Goal: Task Accomplishment & Management: Use online tool/utility

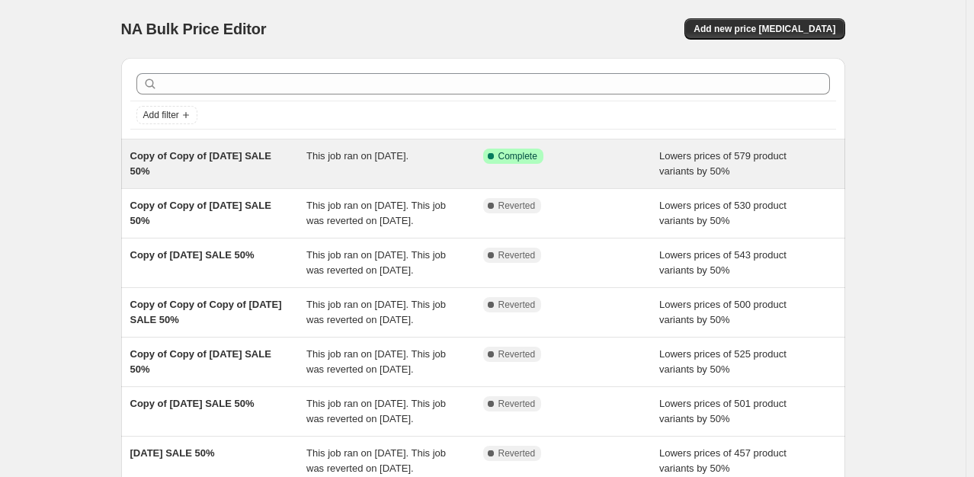
click at [303, 162] on div "Copy of Copy of [DATE] SALE 50%" at bounding box center [218, 164] width 177 height 30
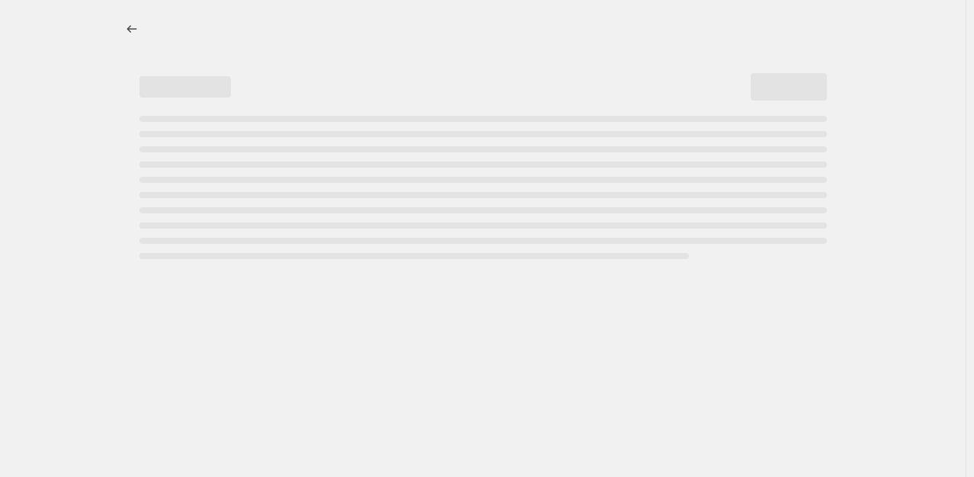
select select "percentage"
select select "collection"
select select "inventory_quantity"
select select ">"
select select "tag"
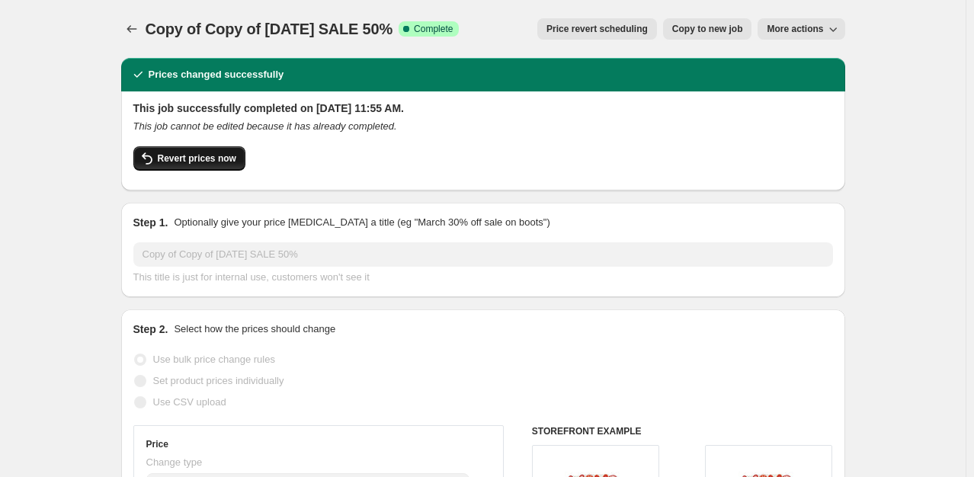
click at [174, 157] on span "Revert prices now" at bounding box center [197, 158] width 78 height 12
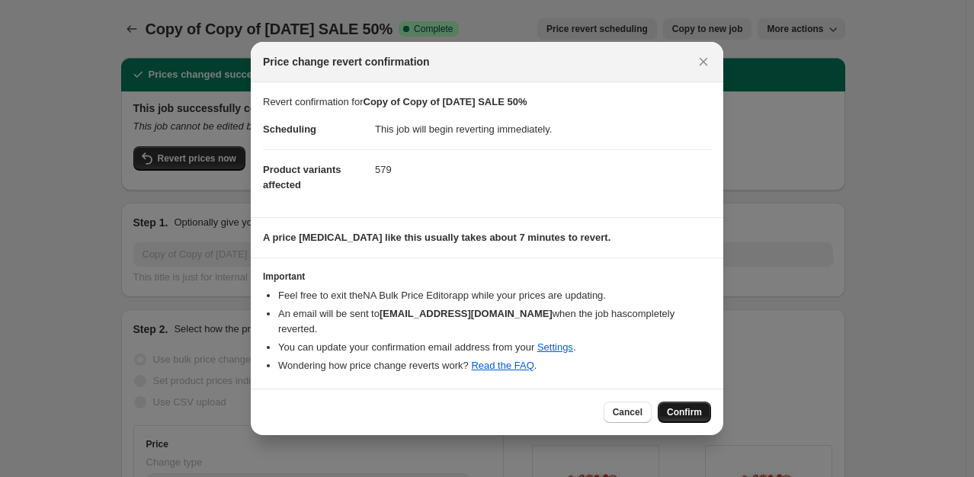
click at [694, 408] on span "Confirm" at bounding box center [684, 412] width 35 height 12
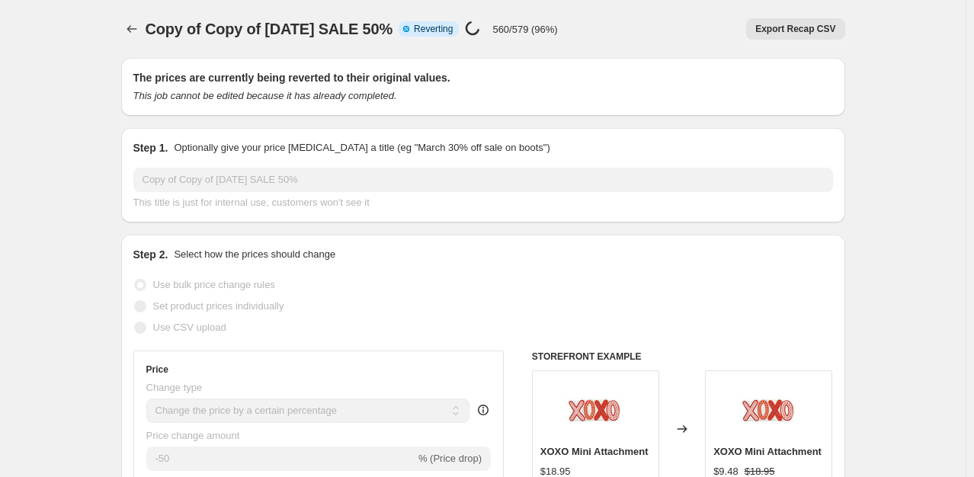
select select "percentage"
select select "collection"
select select "inventory_quantity"
select select ">"
select select "tag"
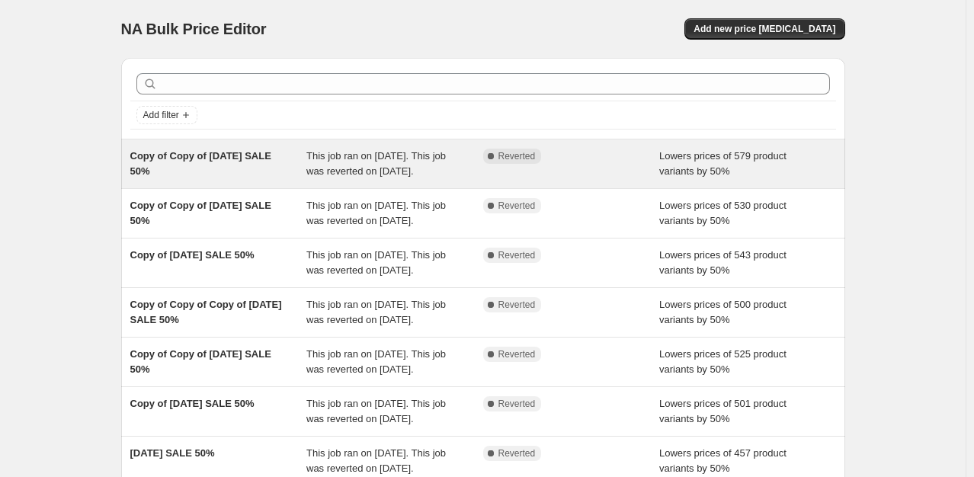
click at [235, 158] on span "Copy of Copy of [DATE] SALE 50%" at bounding box center [200, 163] width 141 height 27
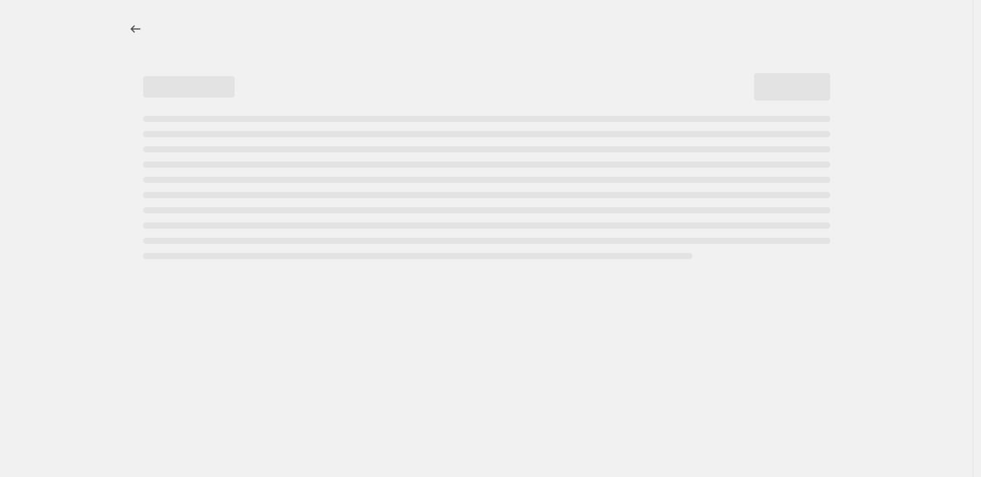
select select "percentage"
select select "collection"
select select "inventory_quantity"
select select ">"
select select "tag"
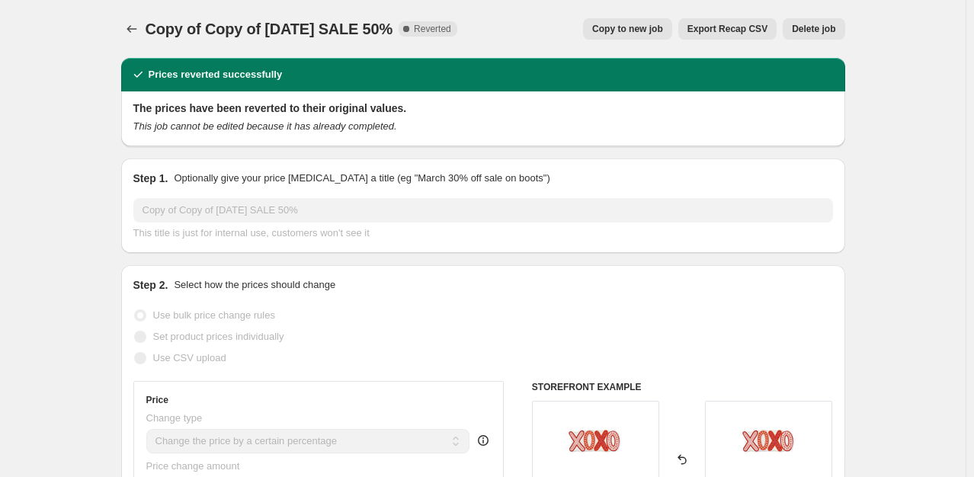
click at [663, 26] on span "Copy to new job" at bounding box center [627, 29] width 71 height 12
select select "percentage"
select select "collection"
select select "inventory_quantity"
select select ">"
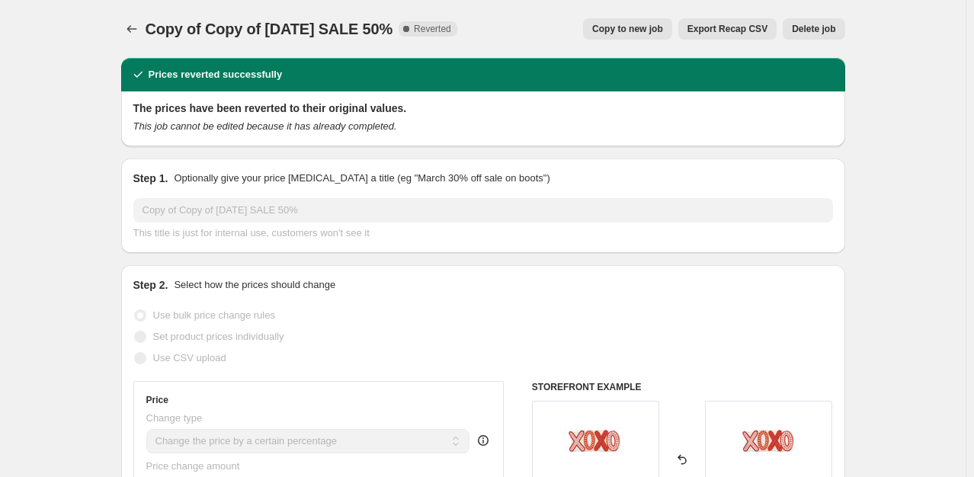
select select "tag"
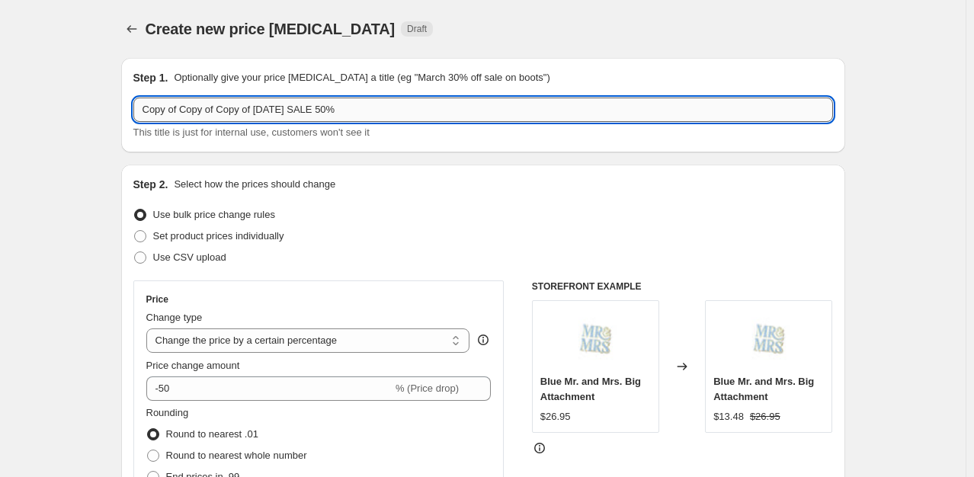
click at [283, 114] on input "Copy of Copy of Copy of 07-15-25 SALE 50%" at bounding box center [482, 110] width 699 height 24
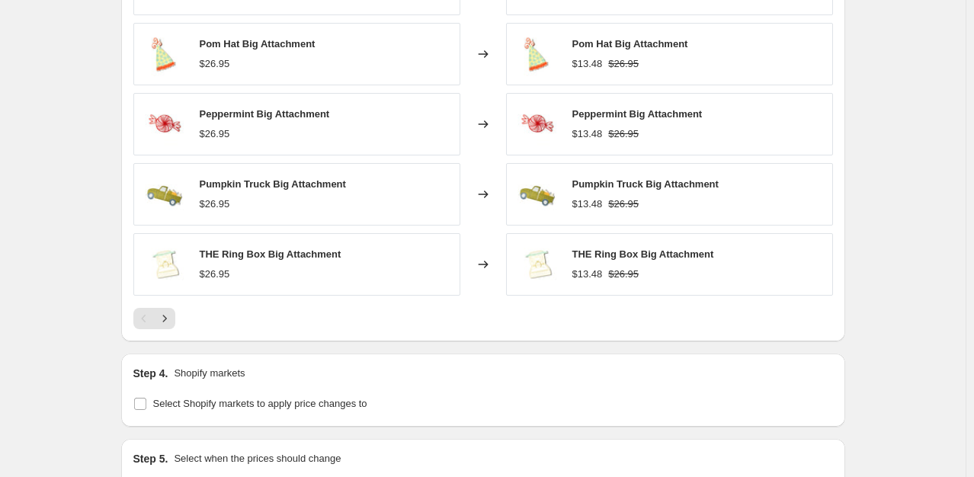
scroll to position [1368, 0]
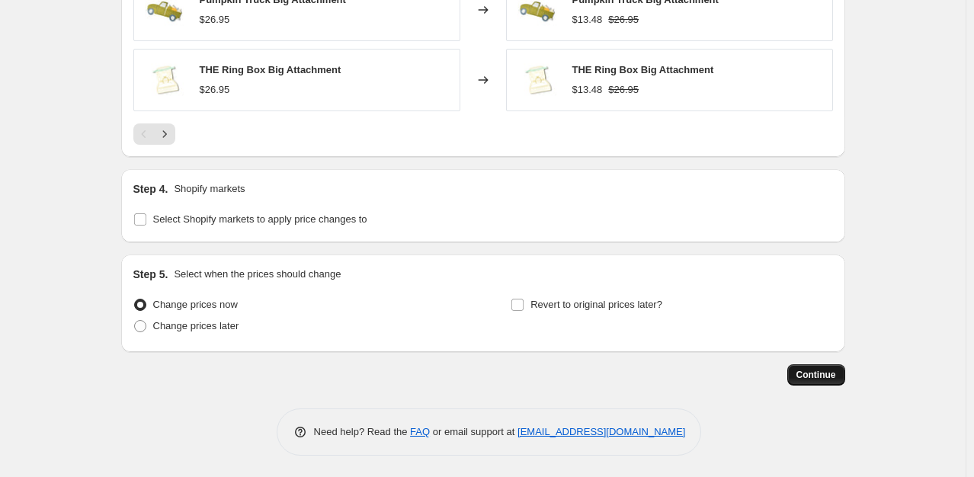
type input "Copy of Copy of Copy of [DATE] SALE 50%"
click at [820, 373] on span "Continue" at bounding box center [816, 375] width 40 height 12
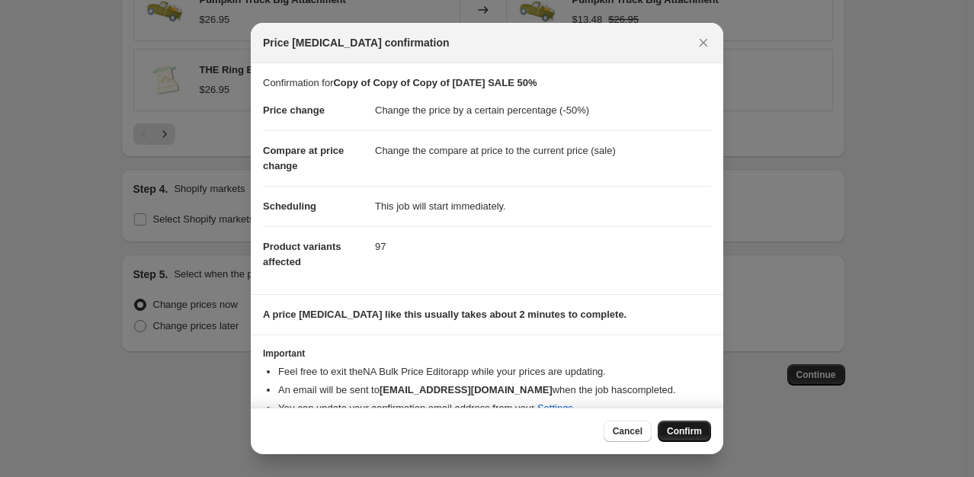
click at [692, 430] on span "Confirm" at bounding box center [684, 431] width 35 height 12
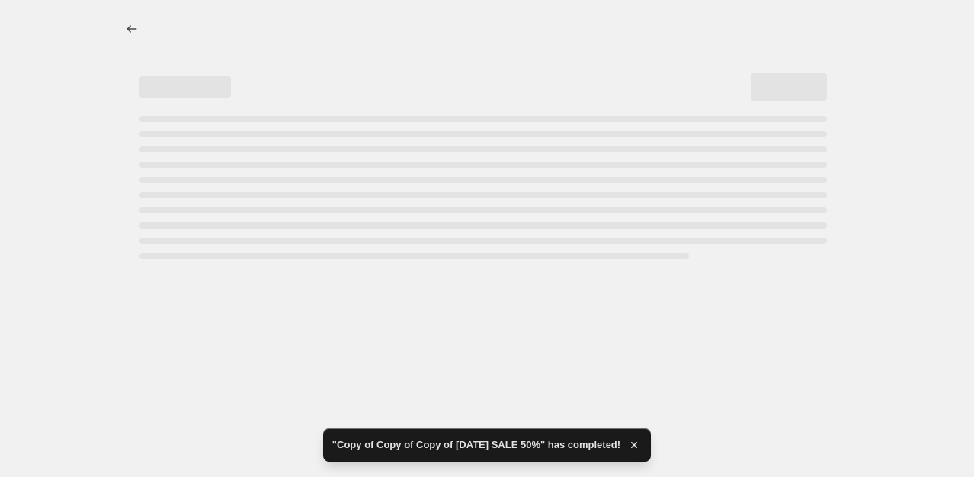
select select "percentage"
select select "collection"
select select "inventory_quantity"
select select ">"
select select "tag"
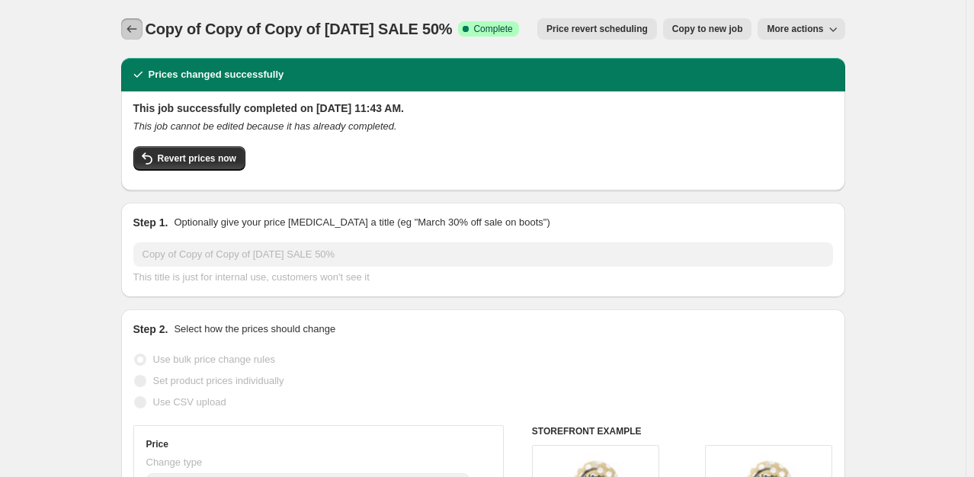
click at [129, 24] on icon "Price change jobs" at bounding box center [131, 28] width 15 height 15
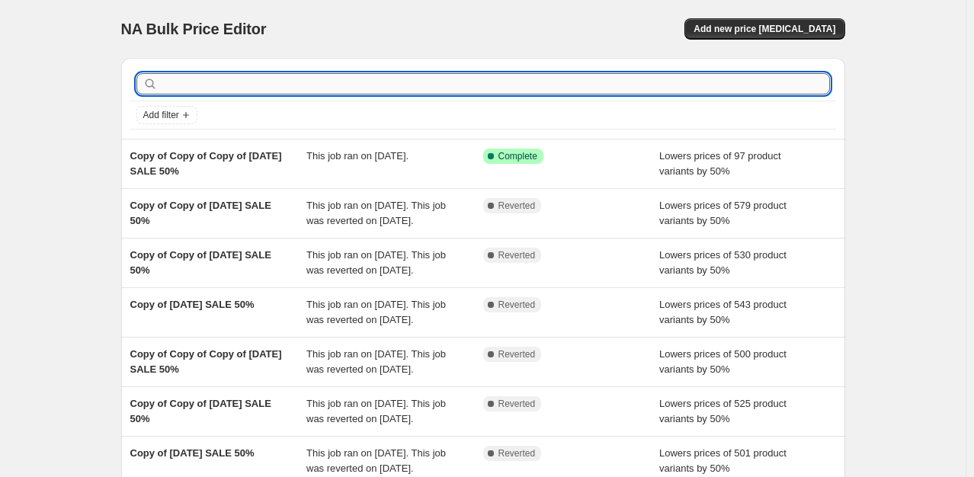
click at [384, 82] on input "text" at bounding box center [495, 83] width 669 height 21
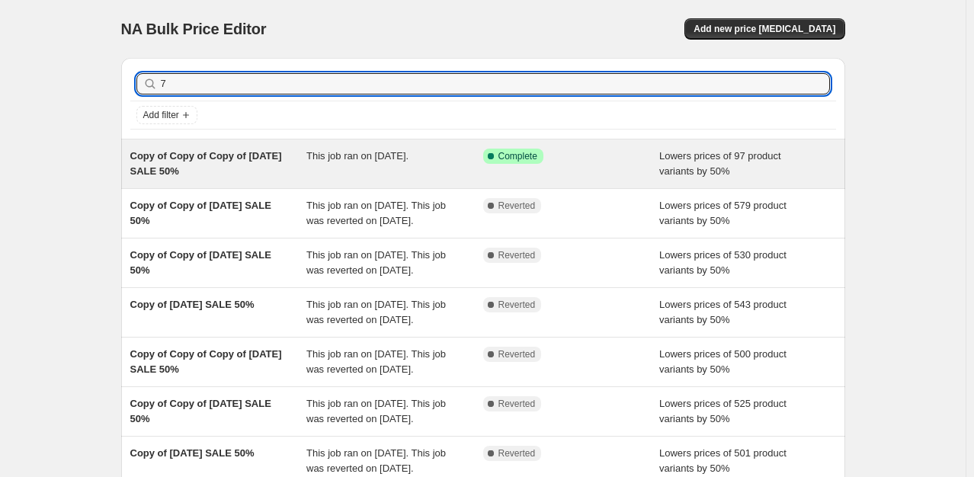
type input "75"
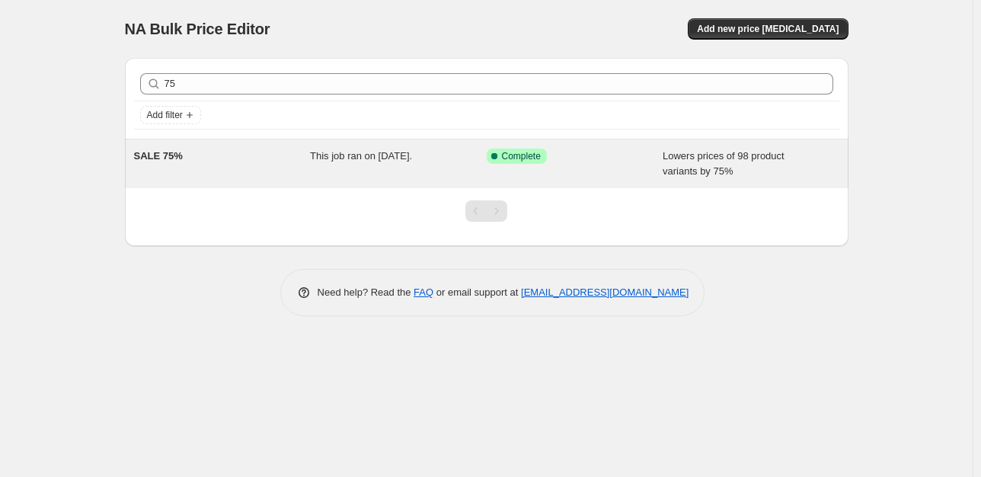
click at [215, 164] on div "SALE 75%" at bounding box center [222, 164] width 177 height 30
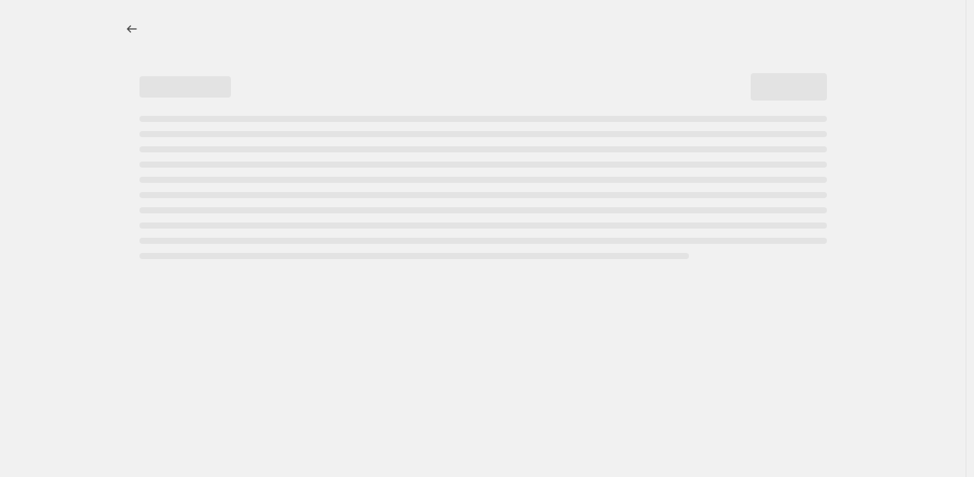
select select "percentage"
select select "collection"
select select "inventory_quantity"
select select ">"
select select "tag"
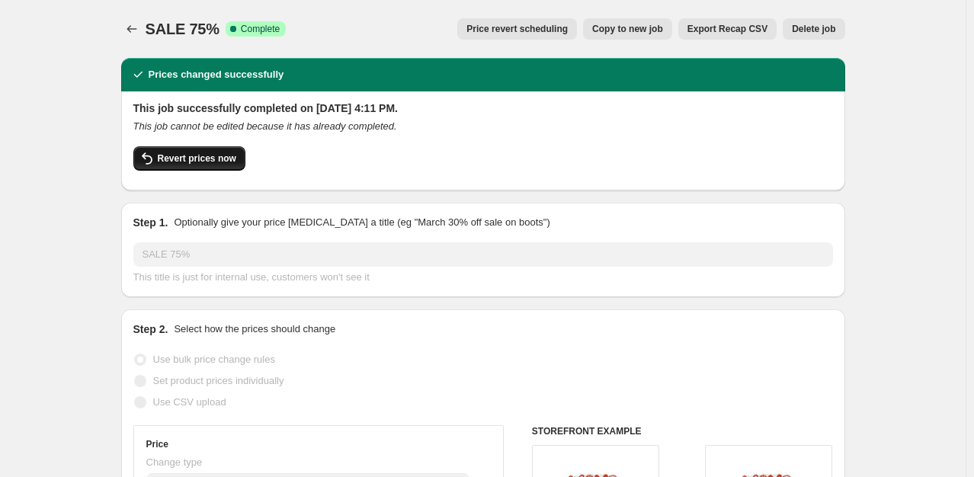
click at [178, 155] on span "Revert prices now" at bounding box center [197, 158] width 78 height 12
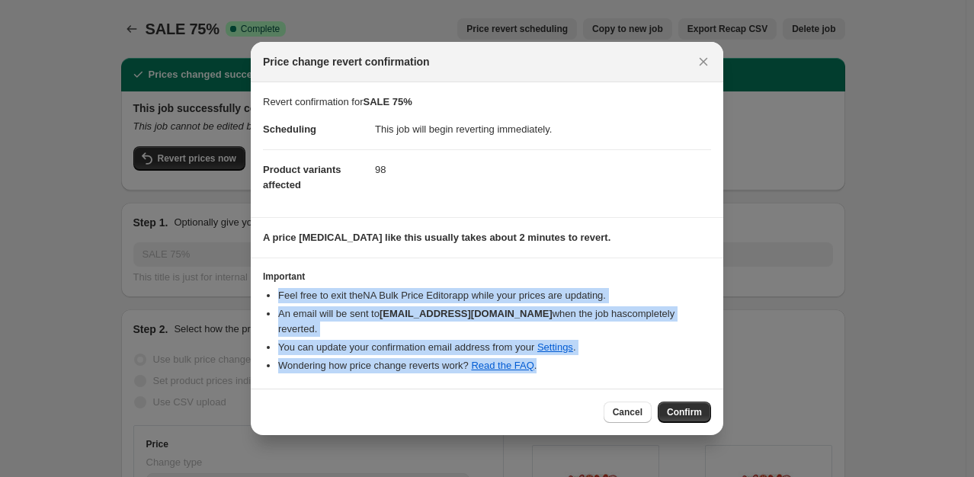
drag, startPoint x: 628, startPoint y: 331, endPoint x: 644, endPoint y: 365, distance: 37.1
click at [639, 360] on section "Important Feel free to exit the NA Bulk Price Editor app while your prices are …" at bounding box center [487, 323] width 472 height 130
click at [691, 408] on span "Confirm" at bounding box center [684, 412] width 35 height 12
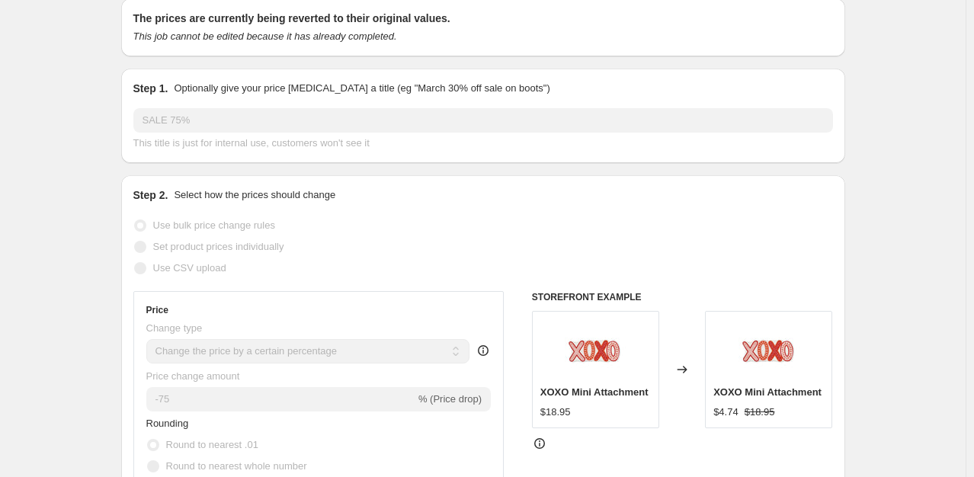
scroll to position [76, 0]
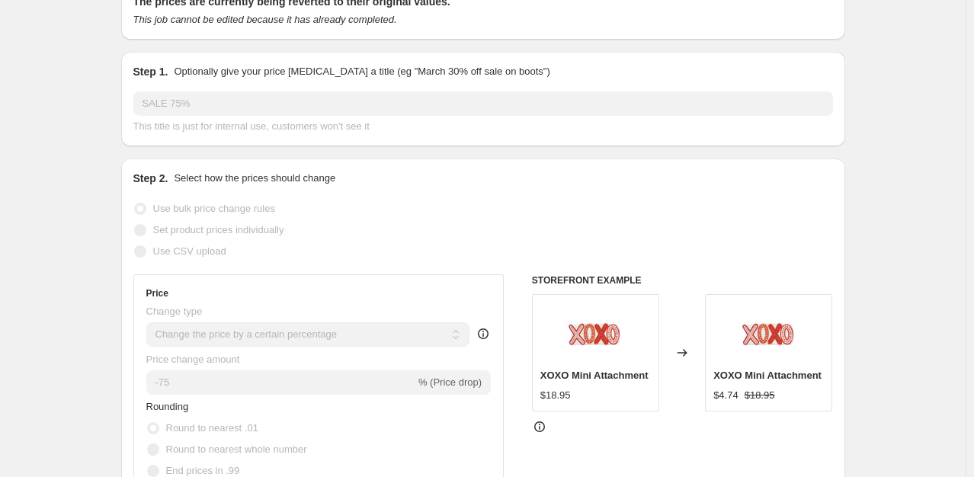
select select "percentage"
select select "collection"
select select "inventory_quantity"
select select ">"
select select "tag"
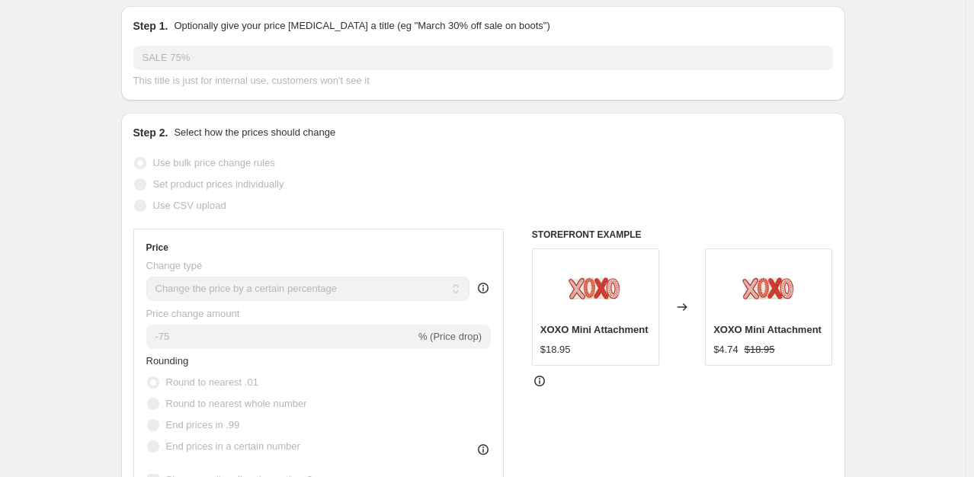
scroll to position [0, 0]
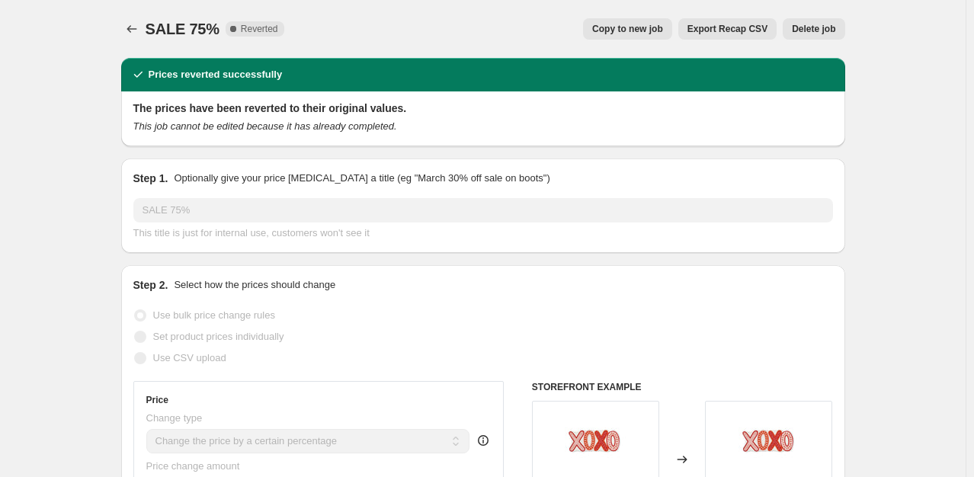
click at [618, 27] on span "Copy to new job" at bounding box center [627, 29] width 71 height 12
select select "percentage"
select select "collection"
select select "inventory_quantity"
select select ">"
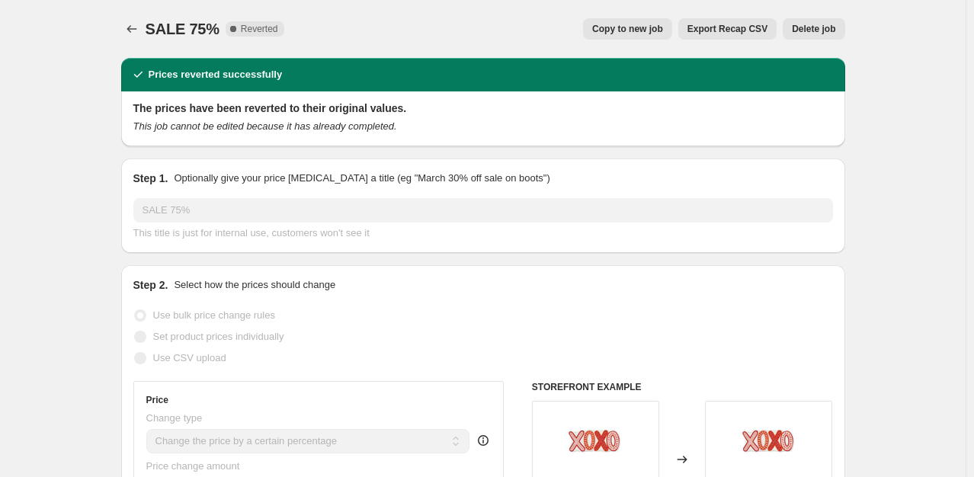
select select "tag"
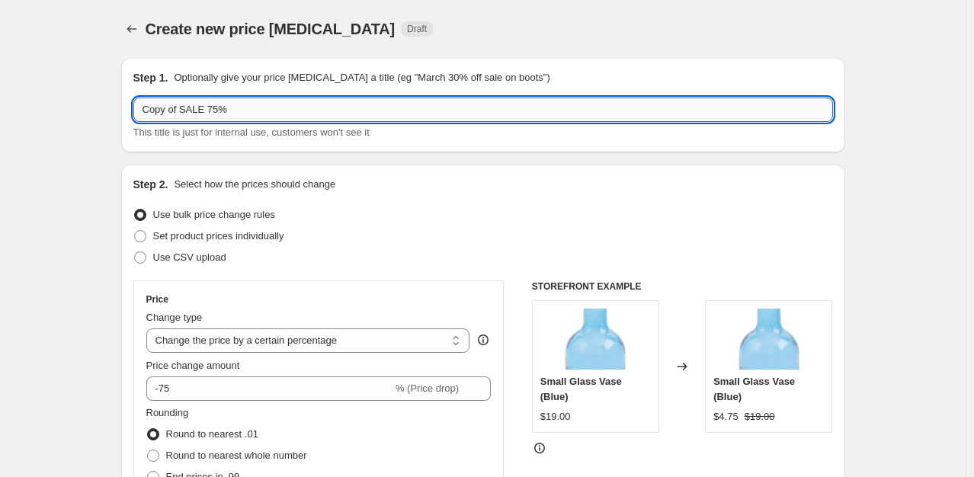
click at [249, 112] on input "Copy of SALE 75%" at bounding box center [482, 110] width 699 height 24
click at [183, 109] on input "Copy of SALE 75%" at bounding box center [482, 110] width 699 height 24
click at [305, 111] on input "Copy of SALE 75%" at bounding box center [482, 110] width 699 height 24
click at [181, 110] on input "Copy of SALE 75%" at bounding box center [482, 110] width 699 height 24
type input "Copy of [DATE] SALE 75%"
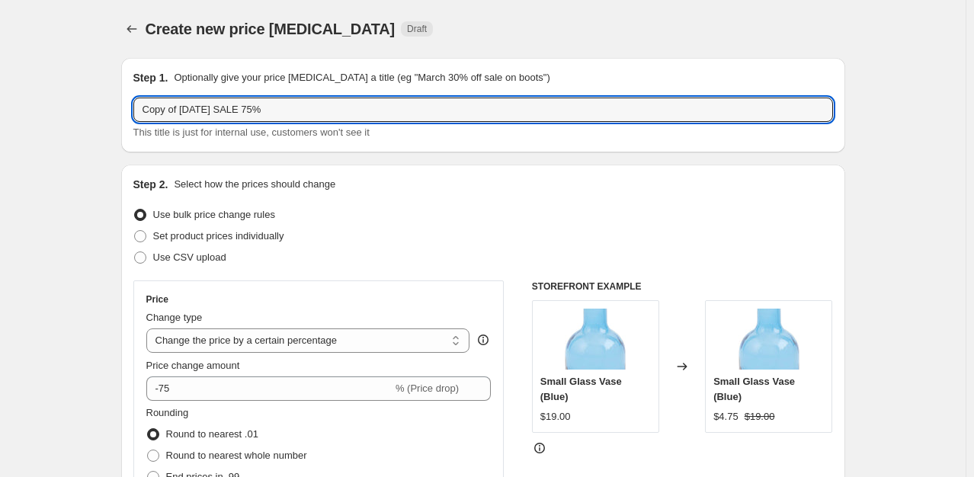
click at [379, 204] on div "Use bulk price change rules" at bounding box center [482, 214] width 699 height 21
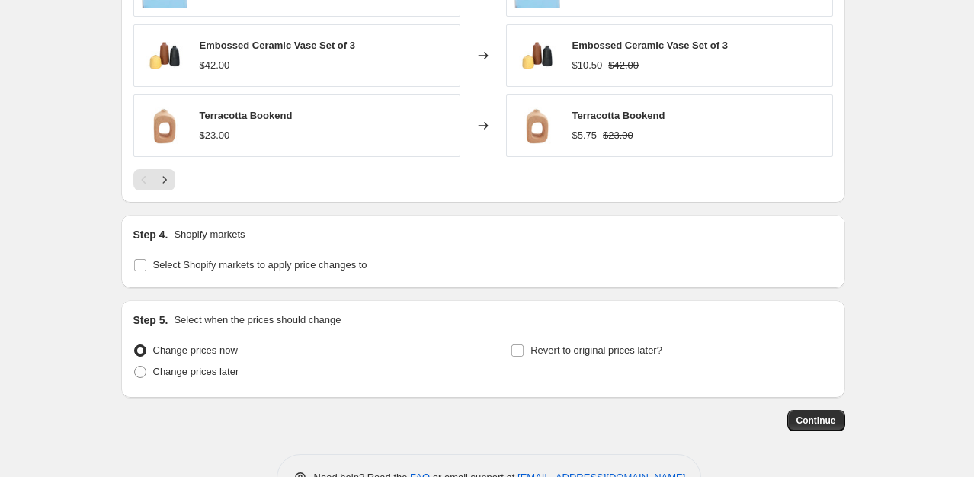
scroll to position [1368, 0]
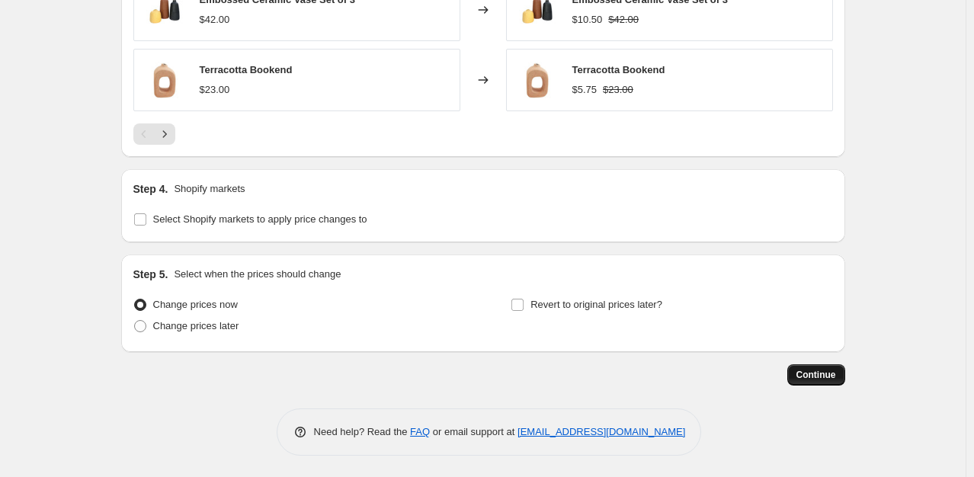
click at [841, 367] on button "Continue" at bounding box center [816, 374] width 58 height 21
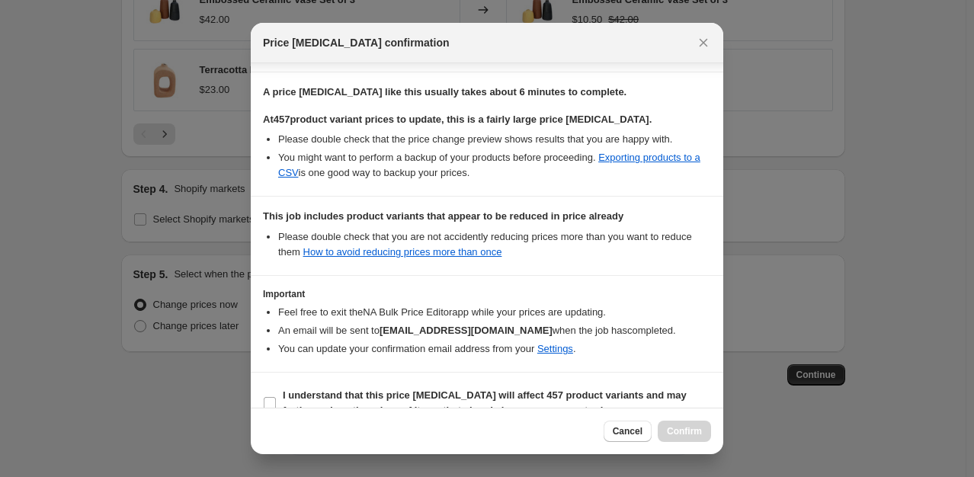
scroll to position [247, 0]
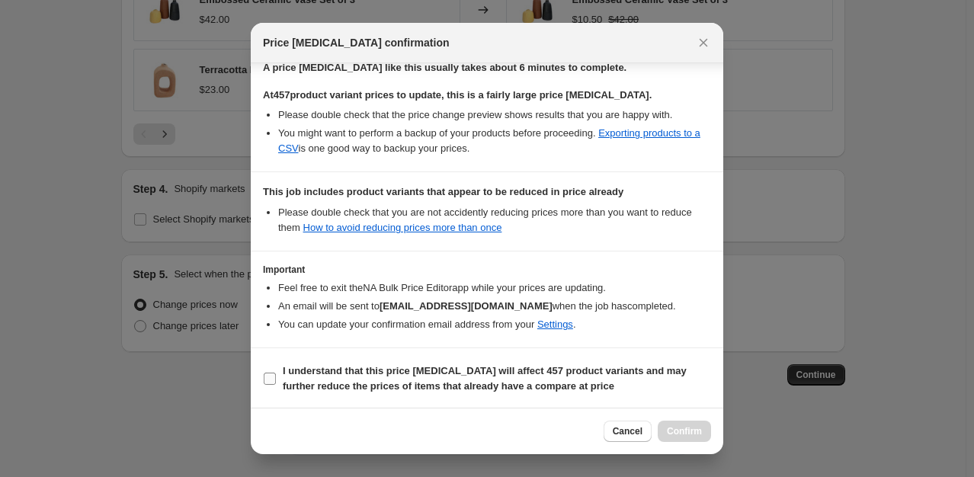
click at [273, 379] on input "I understand that this price change job will affect 457 product variants and ma…" at bounding box center [270, 379] width 12 height 12
checkbox input "true"
click at [689, 440] on button "Confirm" at bounding box center [683, 431] width 53 height 21
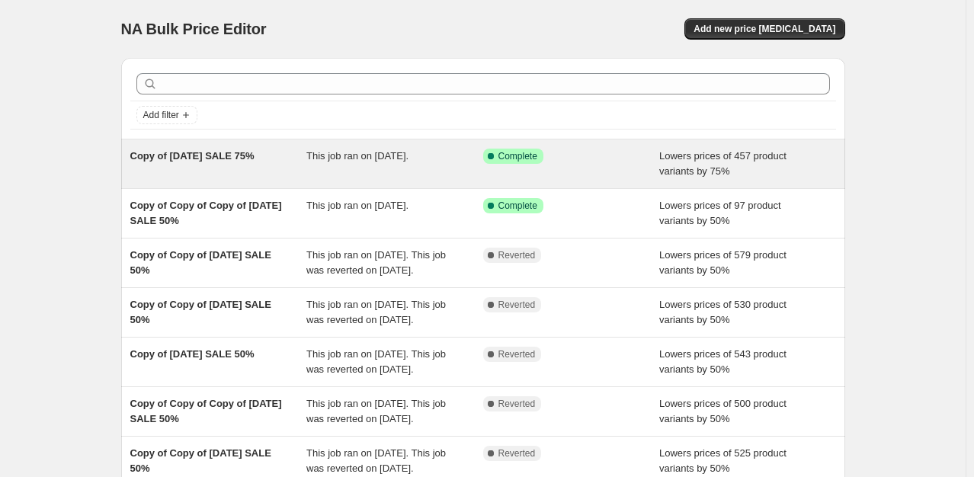
click at [337, 161] on span "This job ran on [DATE]." at bounding box center [357, 155] width 102 height 11
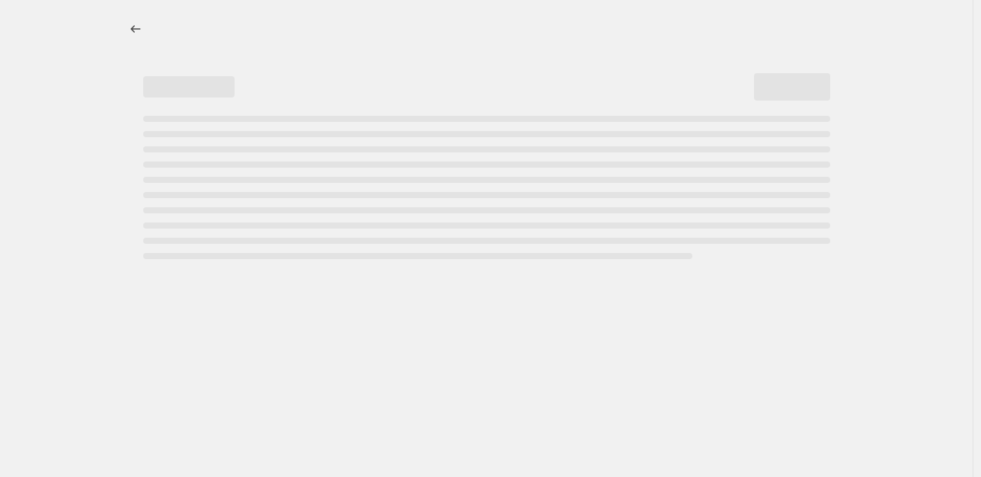
select select "percentage"
select select "inventory_quantity"
select select ">"
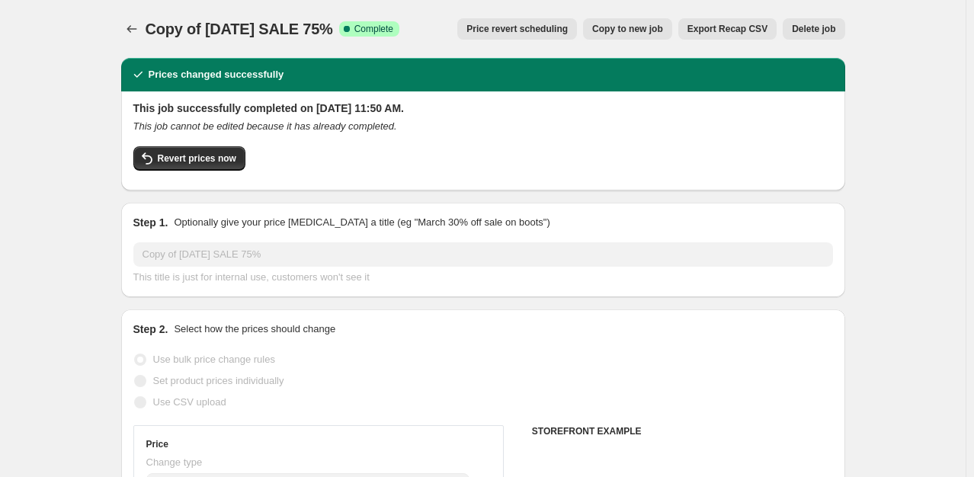
select select "collection"
select select "tag"
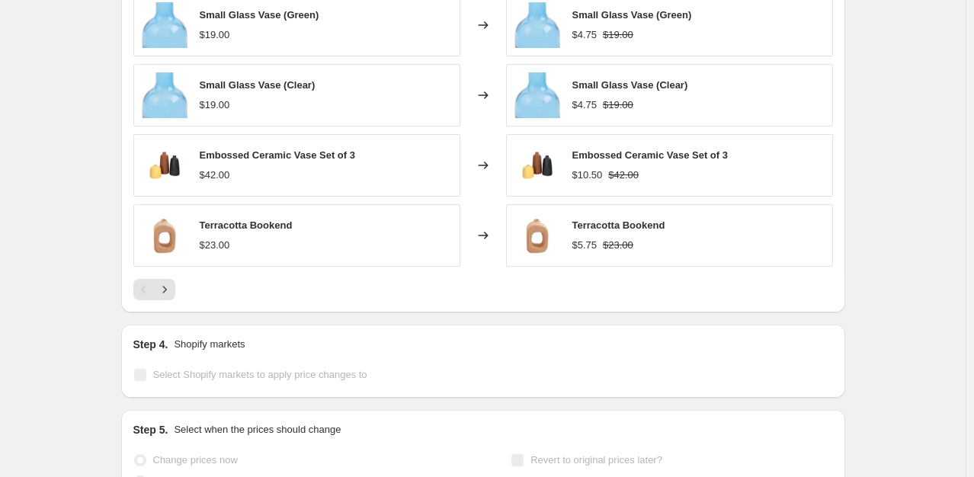
scroll to position [1371, 0]
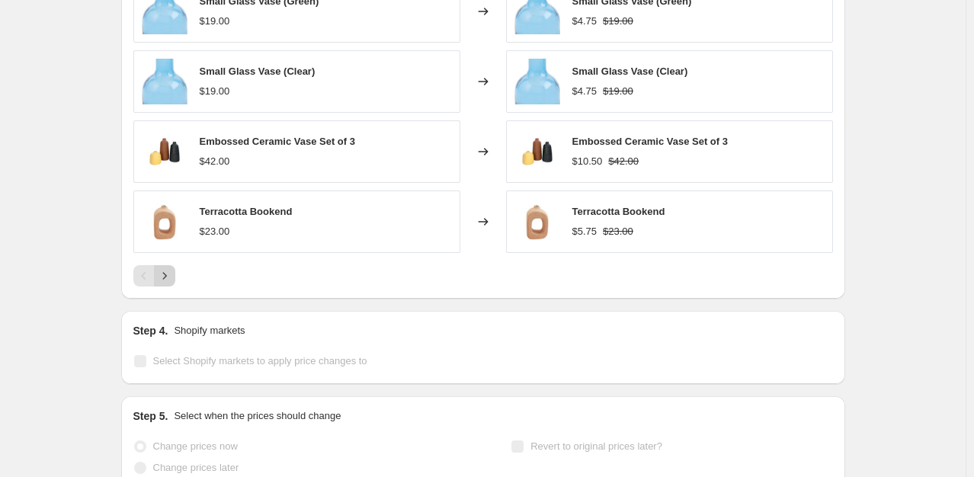
click at [172, 270] on icon "Next" at bounding box center [164, 275] width 15 height 15
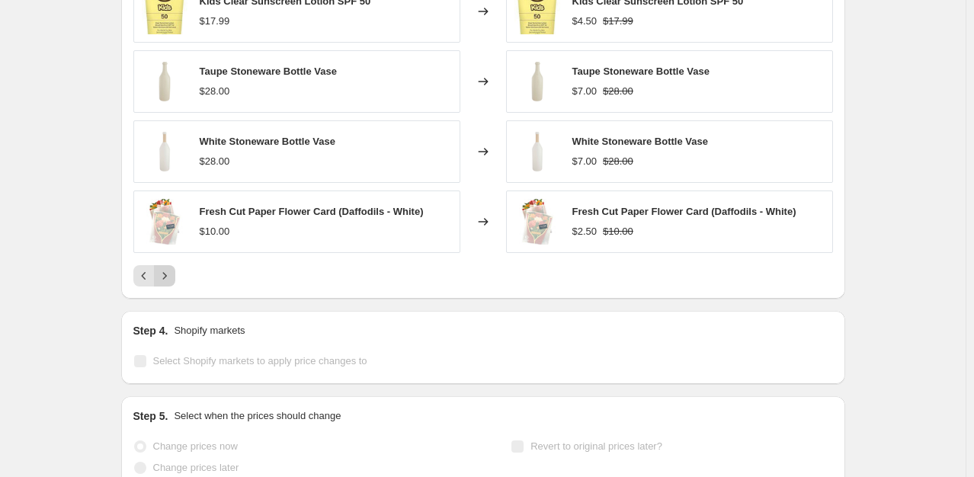
click at [172, 270] on icon "Next" at bounding box center [164, 275] width 15 height 15
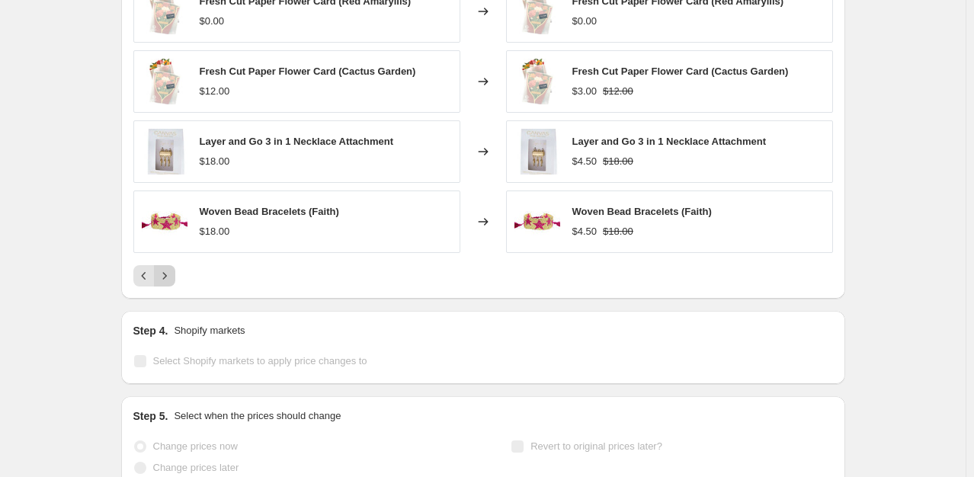
click at [172, 270] on icon "Next" at bounding box center [164, 275] width 15 height 15
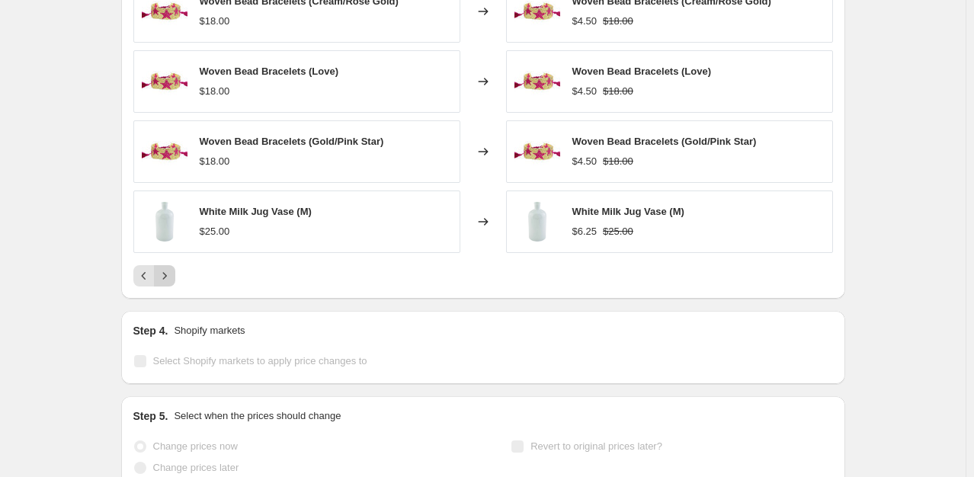
click at [172, 270] on icon "Next" at bounding box center [164, 275] width 15 height 15
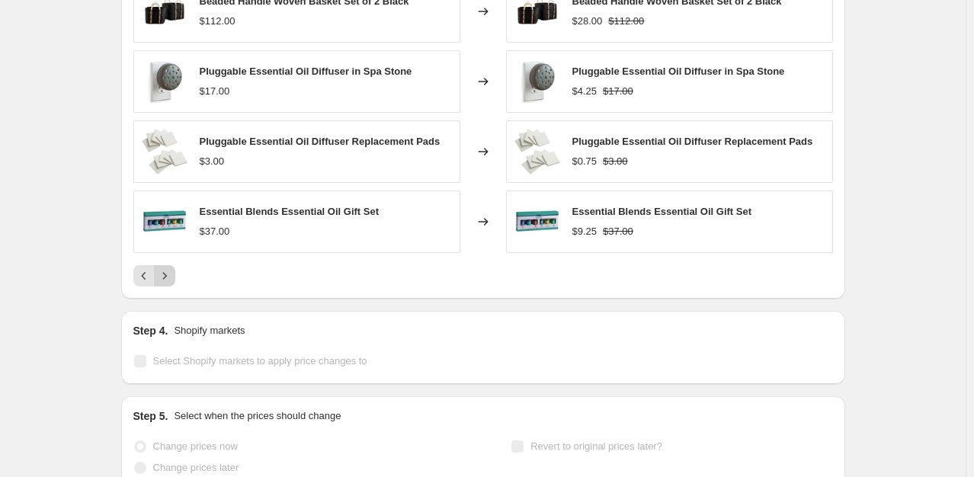
click at [172, 270] on icon "Next" at bounding box center [164, 275] width 15 height 15
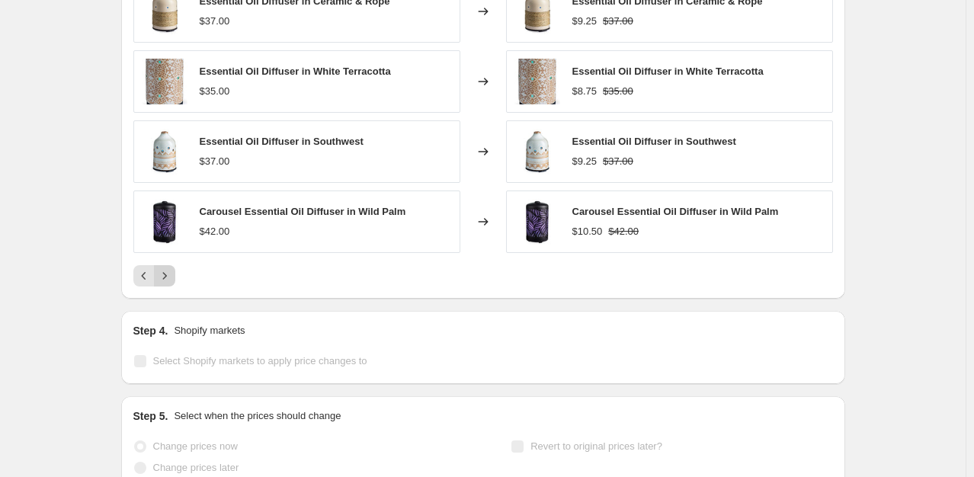
click at [172, 270] on icon "Next" at bounding box center [164, 275] width 15 height 15
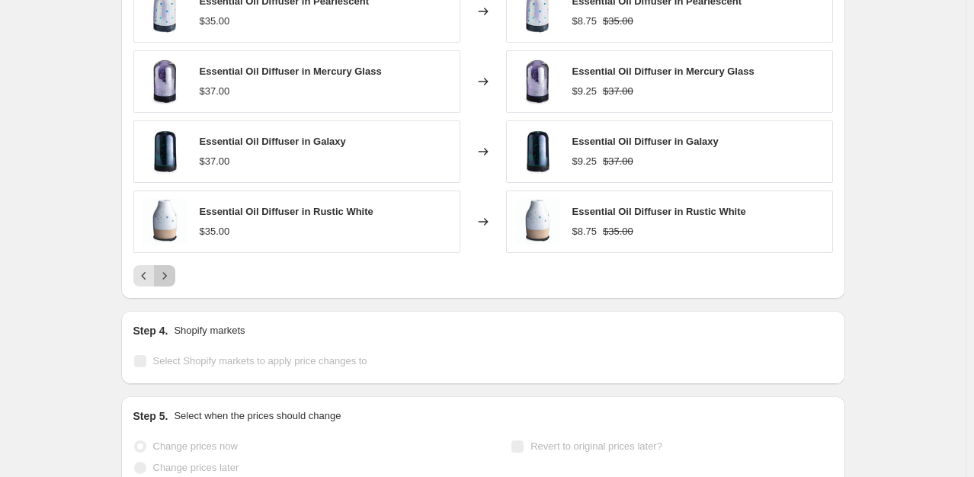
click at [172, 270] on icon "Next" at bounding box center [164, 275] width 15 height 15
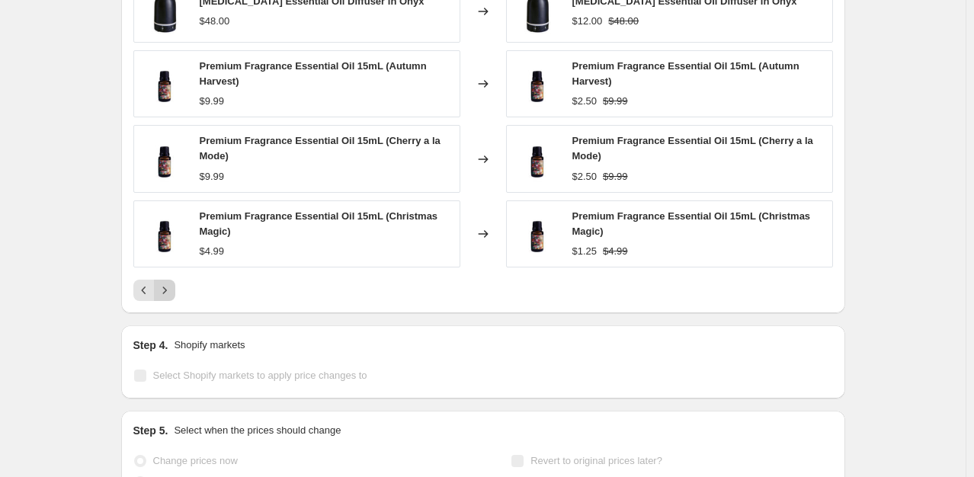
click at [172, 270] on div "Essential Oil Diffuser in Bronze Geometric $39.00 Changed to Essential Oil Diff…" at bounding box center [482, 105] width 699 height 391
click at [175, 294] on button "Next" at bounding box center [164, 290] width 21 height 21
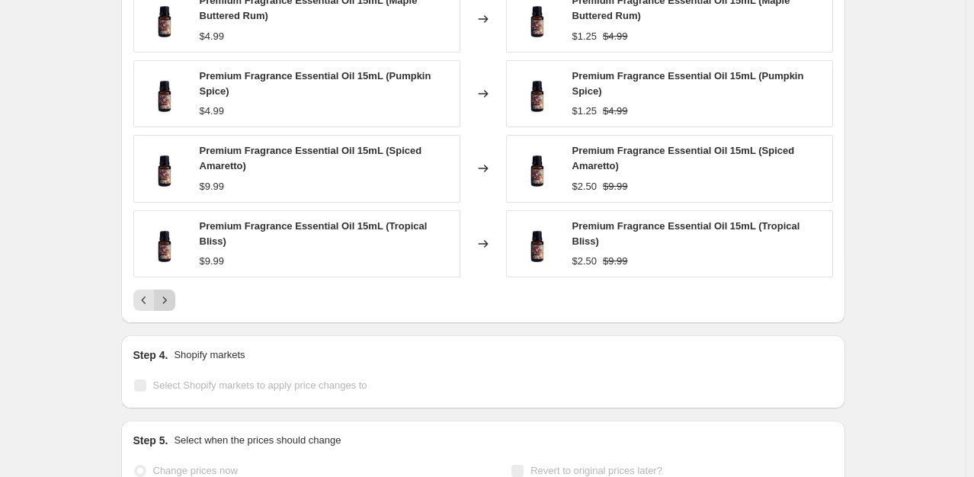
click at [175, 293] on button "Next" at bounding box center [164, 299] width 21 height 21
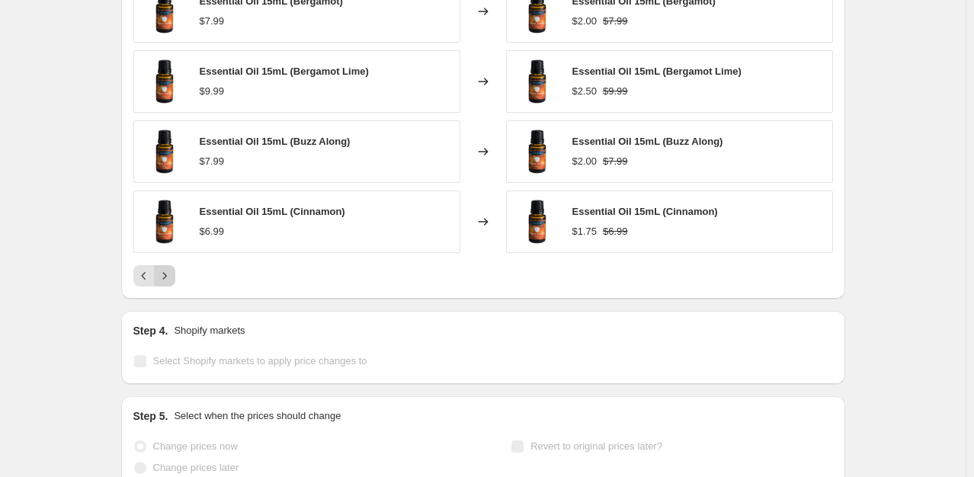
click at [176, 293] on div "PRICE CHANGE RECAP 457 product variants were affected by this price change: Pre…" at bounding box center [483, 78] width 724 height 441
click at [164, 266] on button "Next" at bounding box center [164, 275] width 21 height 21
click at [169, 277] on icon "Next" at bounding box center [164, 275] width 15 height 15
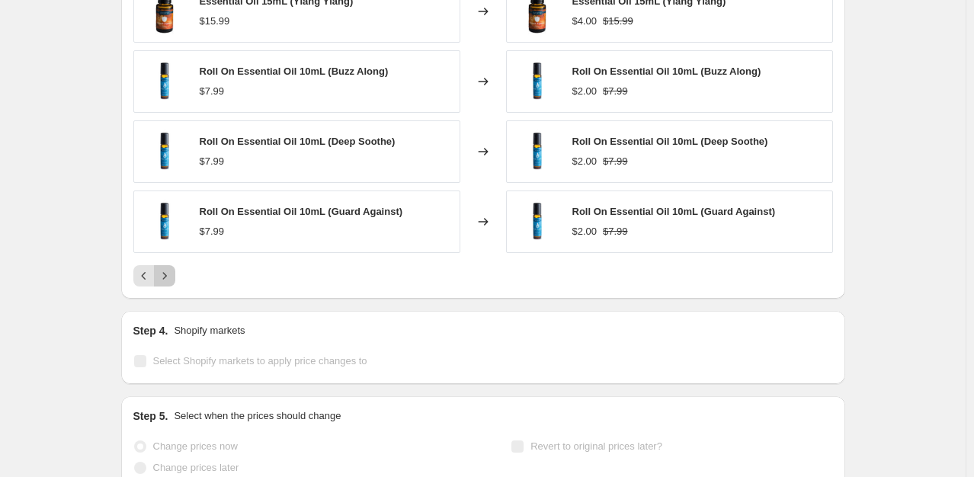
click at [169, 277] on icon "Next" at bounding box center [164, 275] width 15 height 15
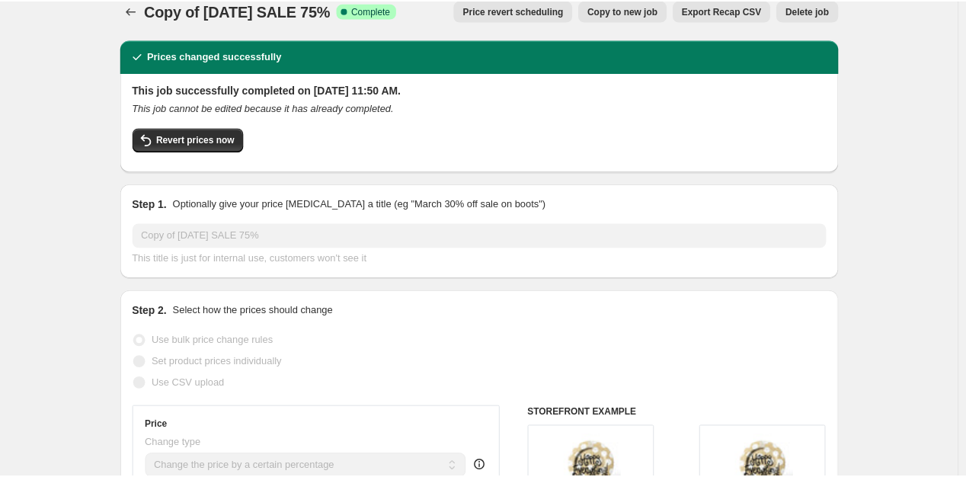
scroll to position [0, 0]
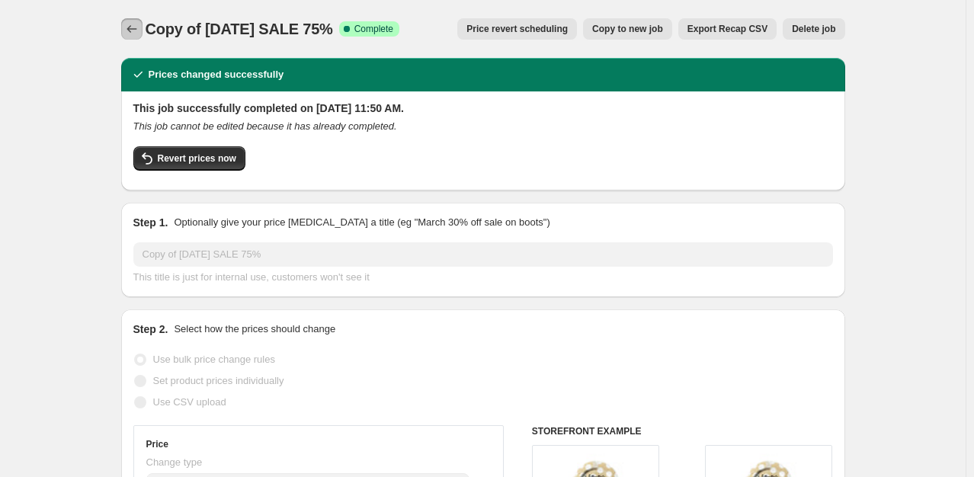
click at [129, 35] on icon "Price change jobs" at bounding box center [131, 28] width 15 height 15
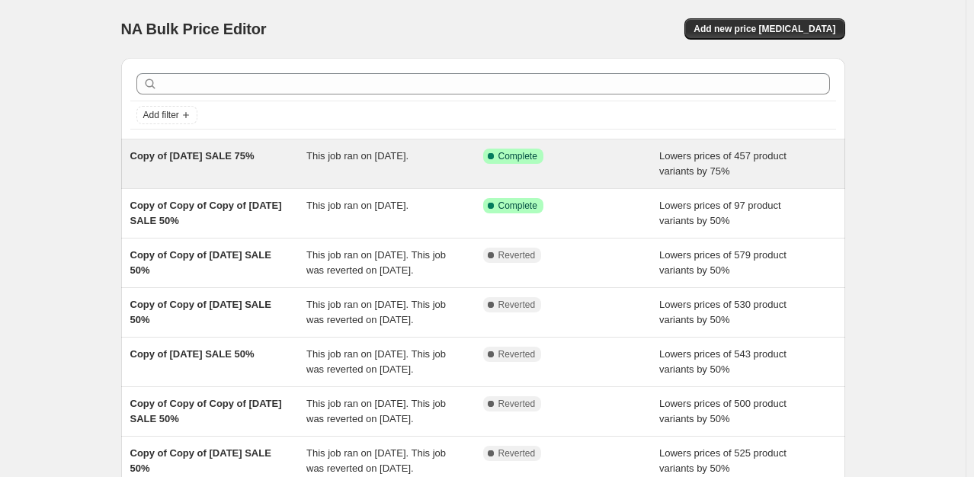
click at [356, 162] on span "This job ran on [DATE]." at bounding box center [357, 155] width 102 height 11
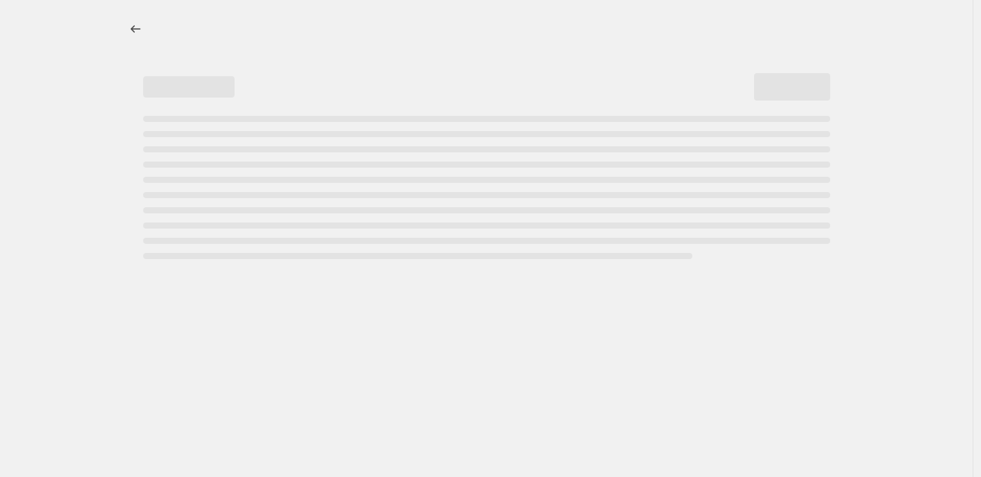
select select "percentage"
select select "collection"
select select "inventory_quantity"
select select ">"
select select "tag"
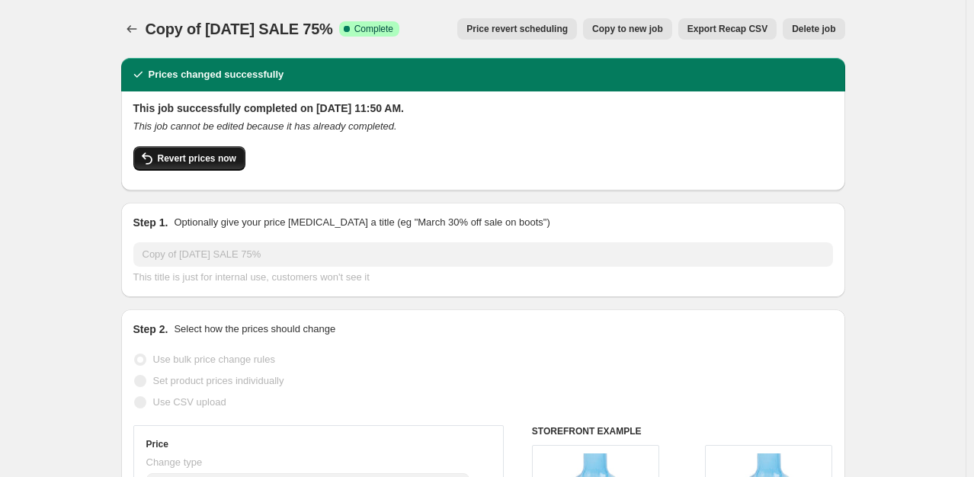
click at [182, 160] on span "Revert prices now" at bounding box center [197, 158] width 78 height 12
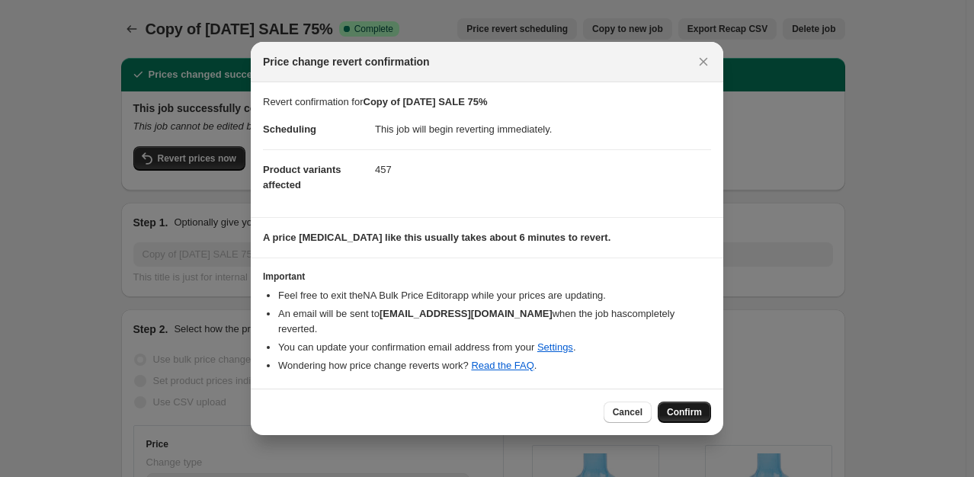
click at [686, 406] on span "Confirm" at bounding box center [684, 412] width 35 height 12
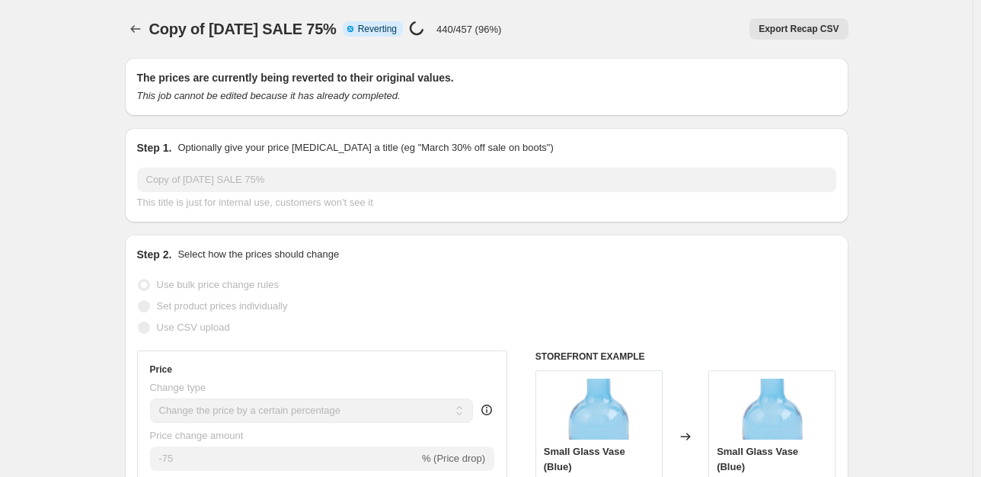
select select "percentage"
select select "collection"
select select "inventory_quantity"
select select ">"
select select "tag"
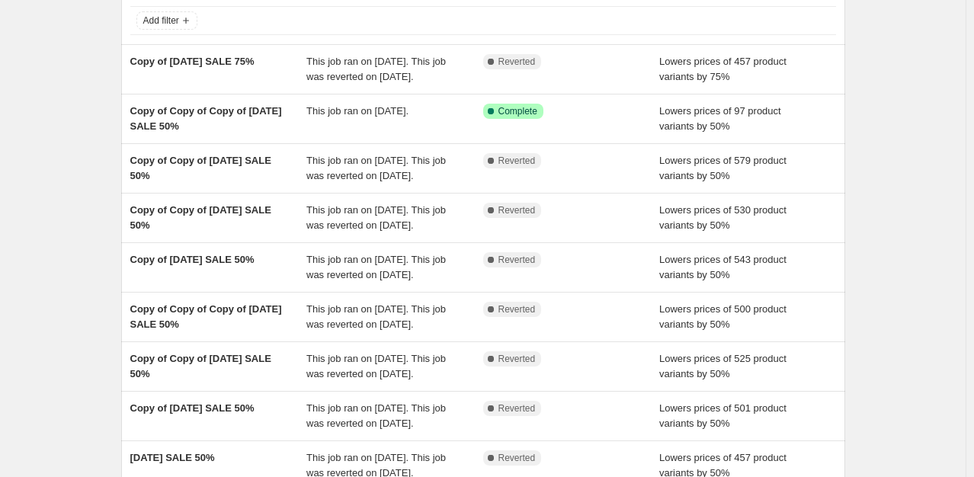
scroll to position [335, 0]
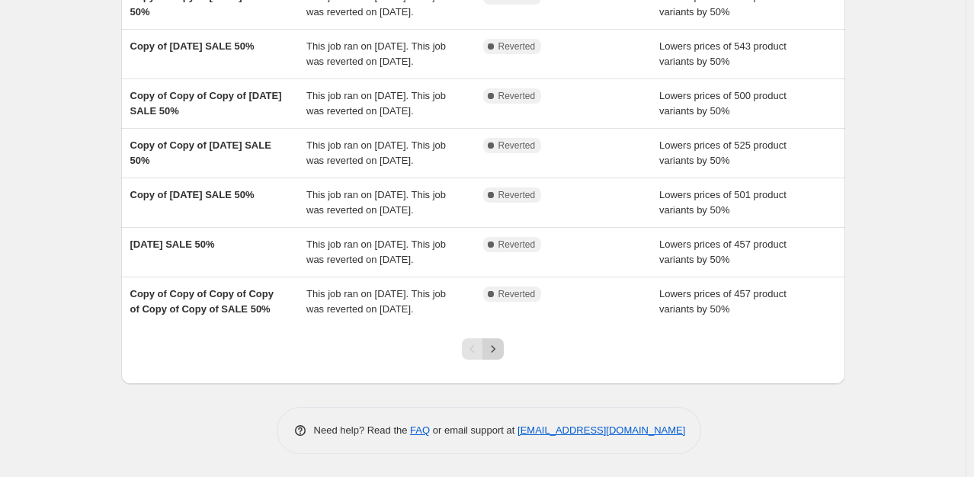
click at [501, 351] on icon "Next" at bounding box center [492, 348] width 15 height 15
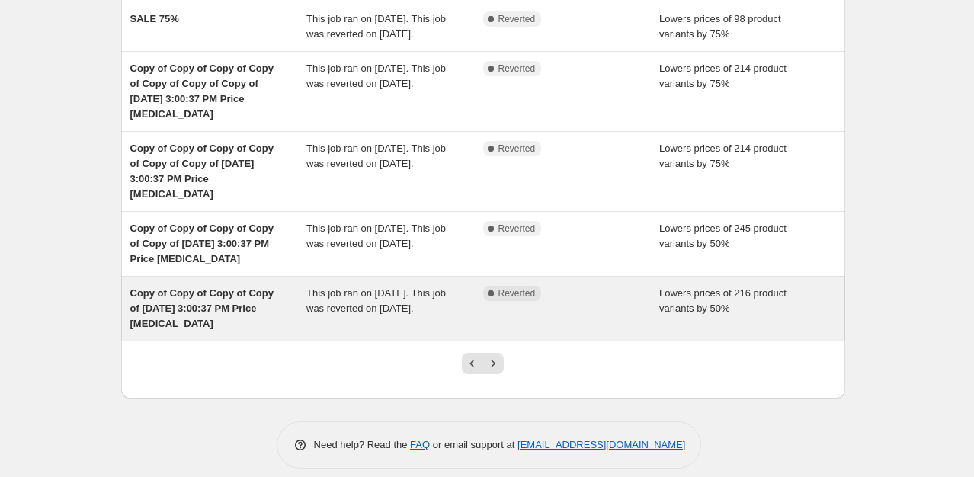
scroll to position [396, 0]
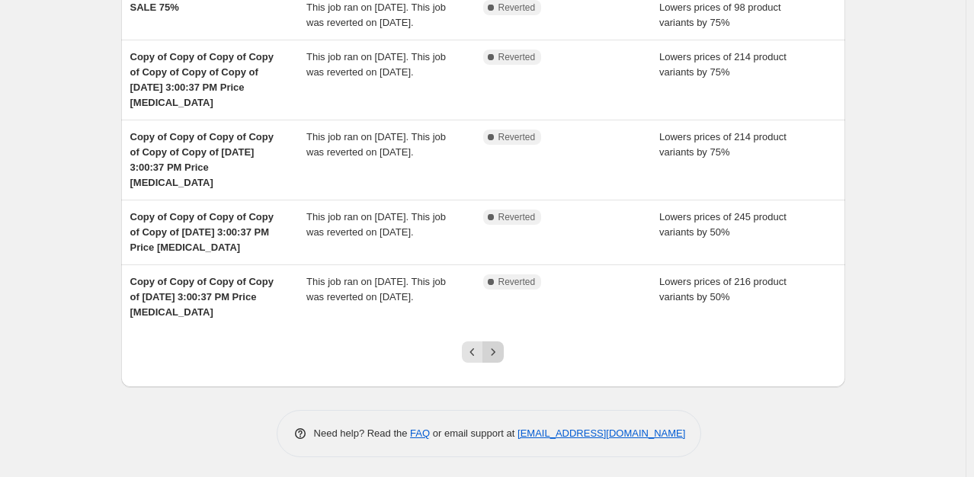
click at [501, 352] on icon "Next" at bounding box center [492, 351] width 15 height 15
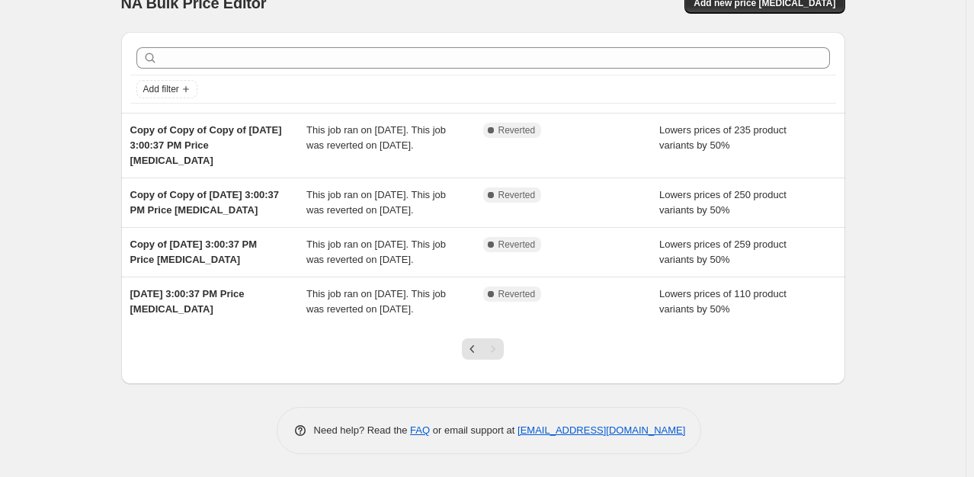
scroll to position [70, 0]
click at [476, 353] on icon "Previous" at bounding box center [472, 348] width 15 height 15
click at [476, 353] on div "NA Bulk Price Editor. This page is ready NA Bulk Price Editor Add new price cha…" at bounding box center [482, 225] width 965 height 503
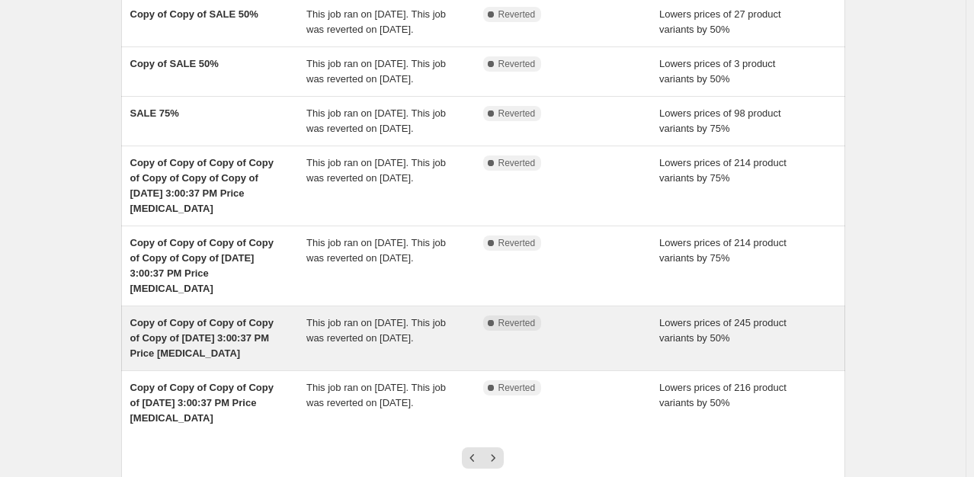
scroll to position [305, 0]
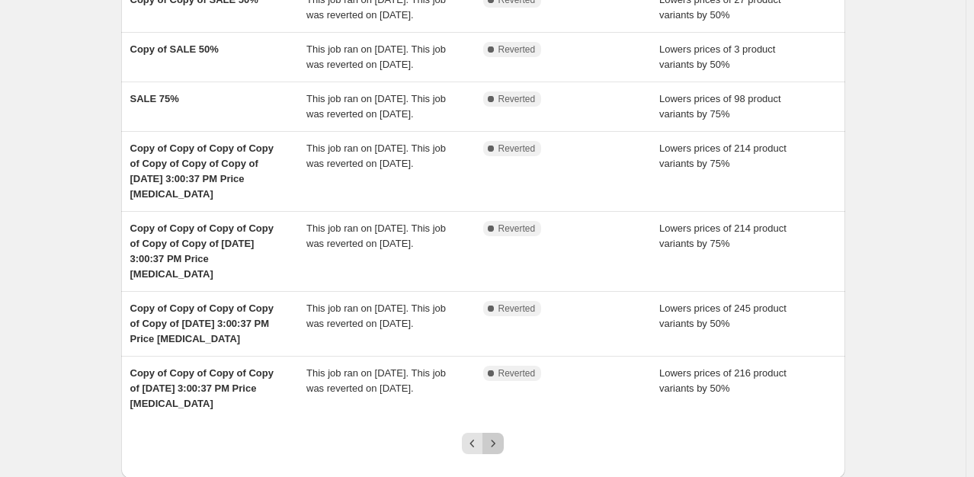
click at [486, 436] on button "Next" at bounding box center [492, 443] width 21 height 21
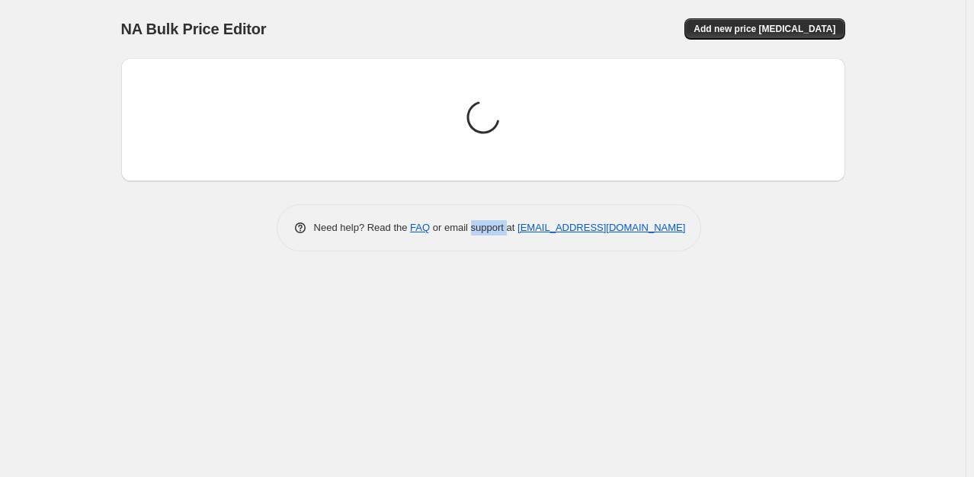
scroll to position [0, 0]
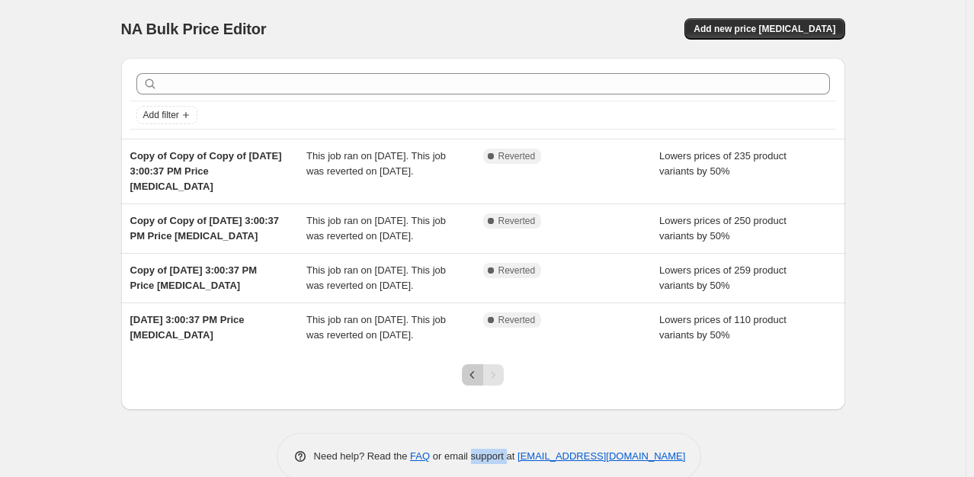
click at [475, 382] on icon "Previous" at bounding box center [472, 374] width 15 height 15
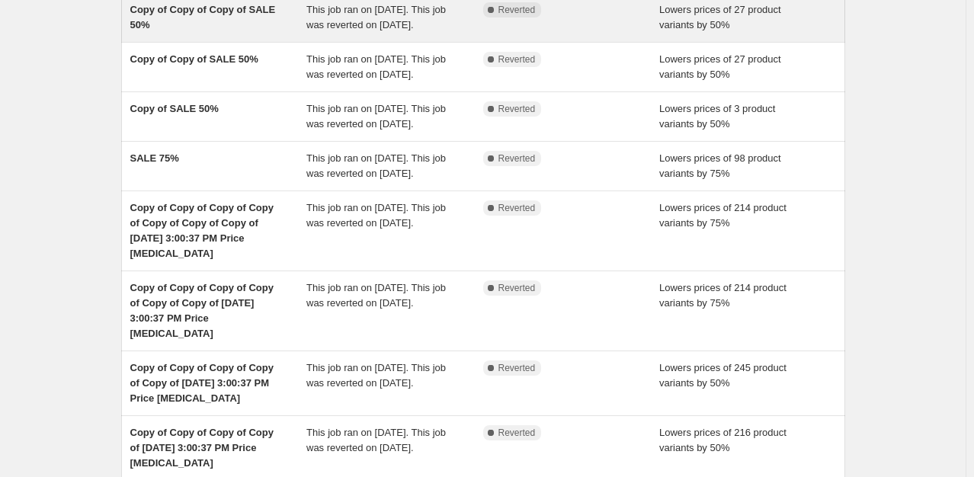
scroll to position [305, 0]
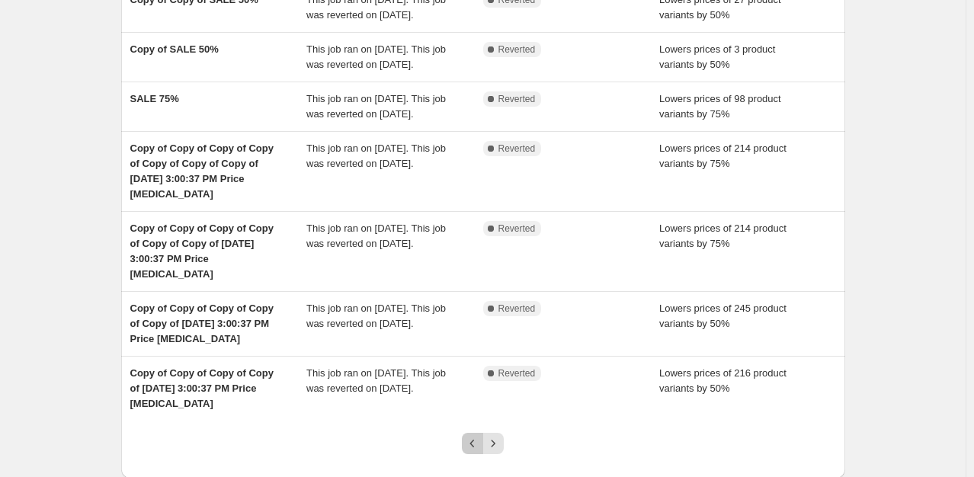
click at [476, 447] on icon "Previous" at bounding box center [472, 443] width 15 height 15
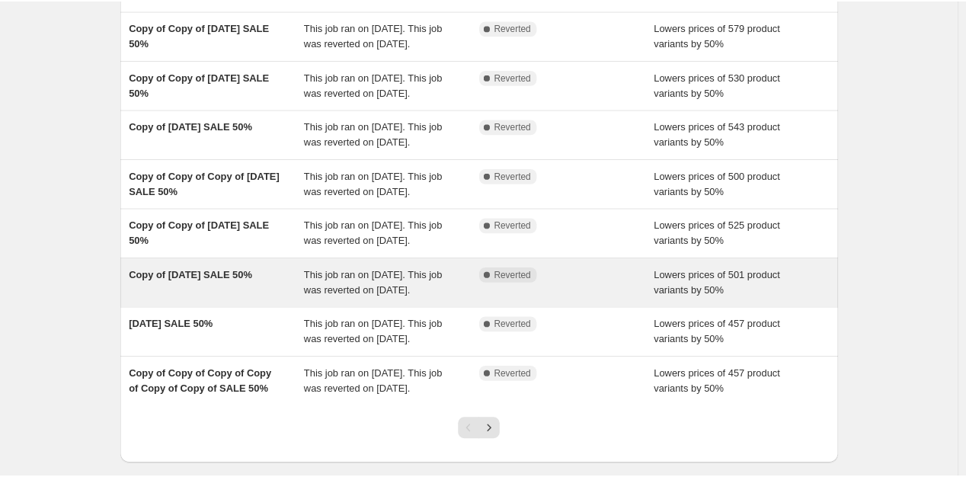
scroll to position [0, 0]
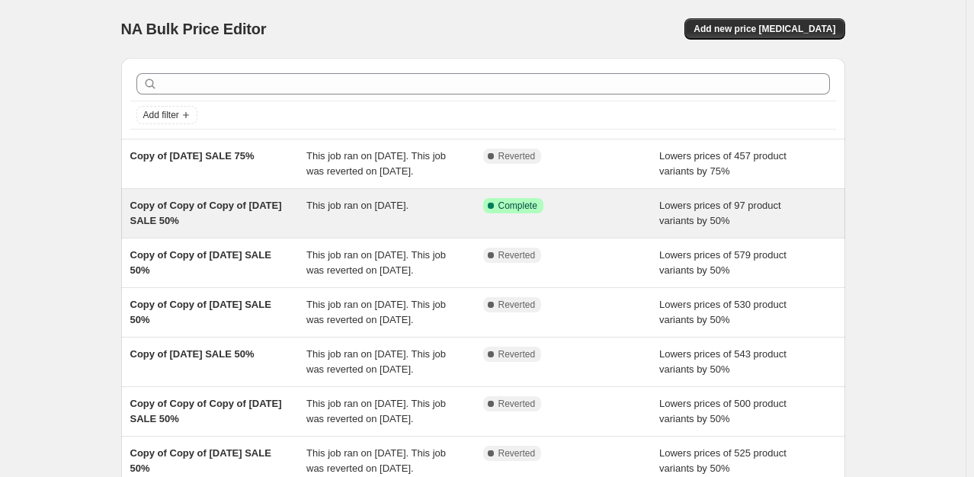
click at [354, 229] on div "This job ran on [DATE]." at bounding box center [394, 213] width 177 height 30
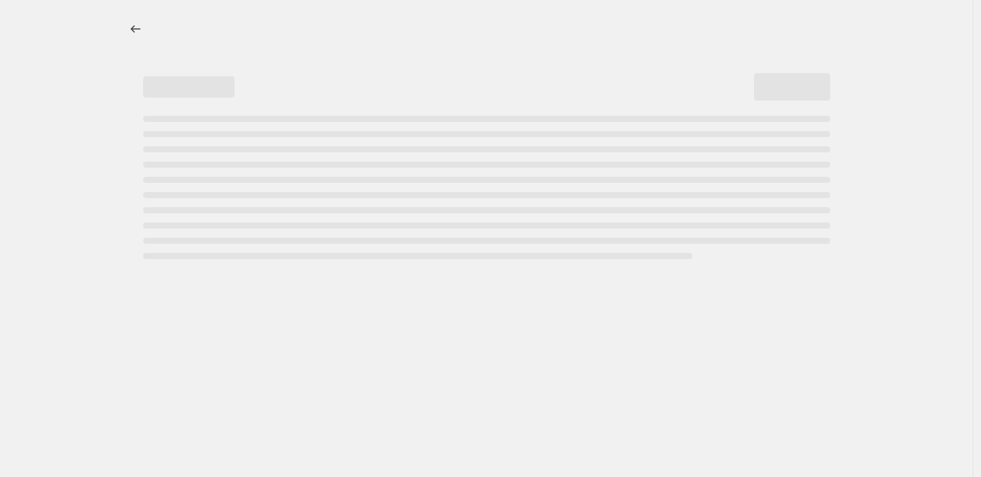
select select "percentage"
select select "collection"
select select "inventory_quantity"
select select ">"
select select "tag"
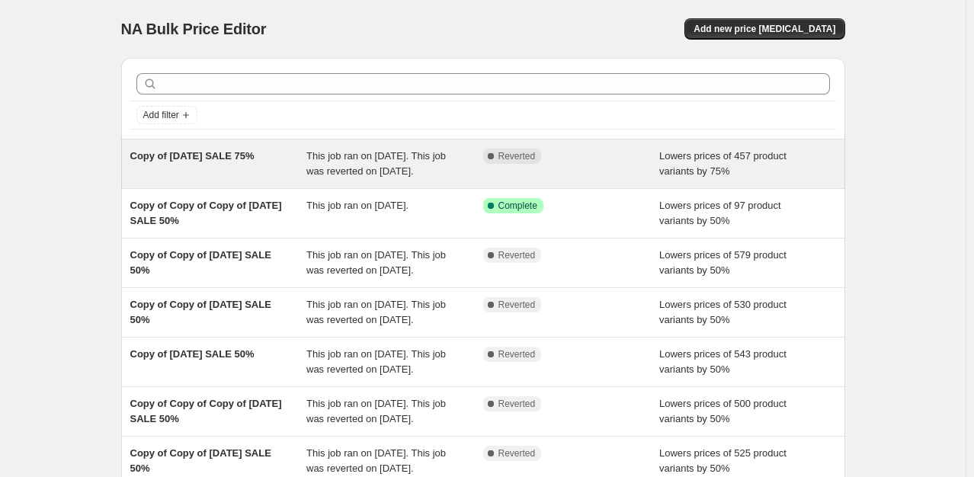
click at [329, 158] on span "This job ran on [DATE]. This job was reverted on [DATE]." at bounding box center [375, 163] width 139 height 27
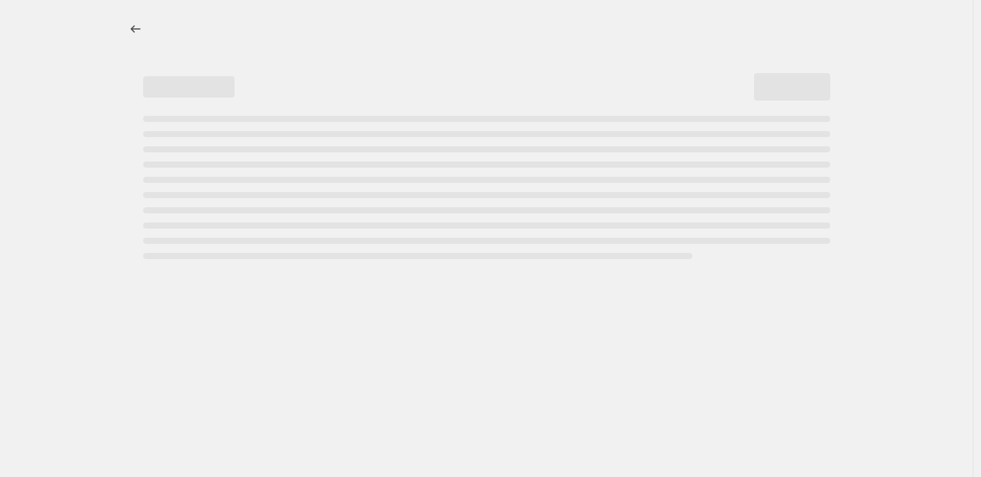
select select "percentage"
select select "inventory_quantity"
select select ">"
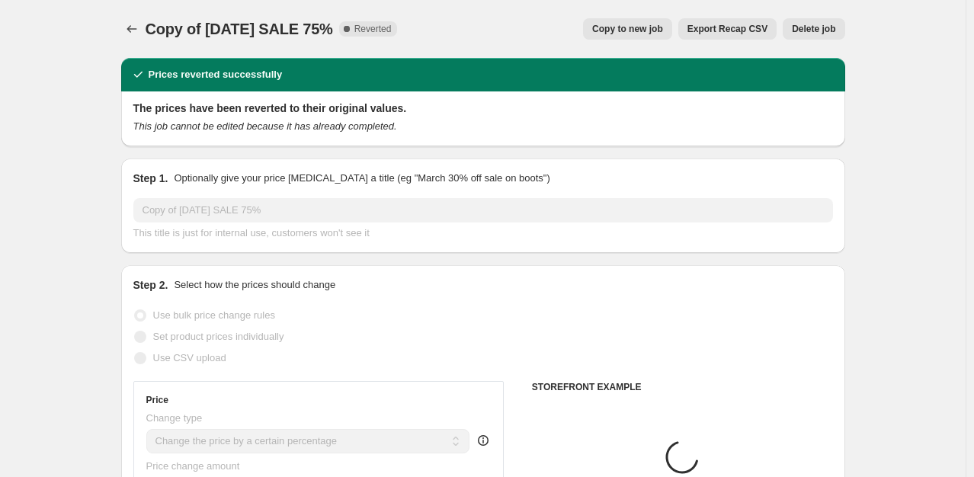
select select "collection"
select select "tag"
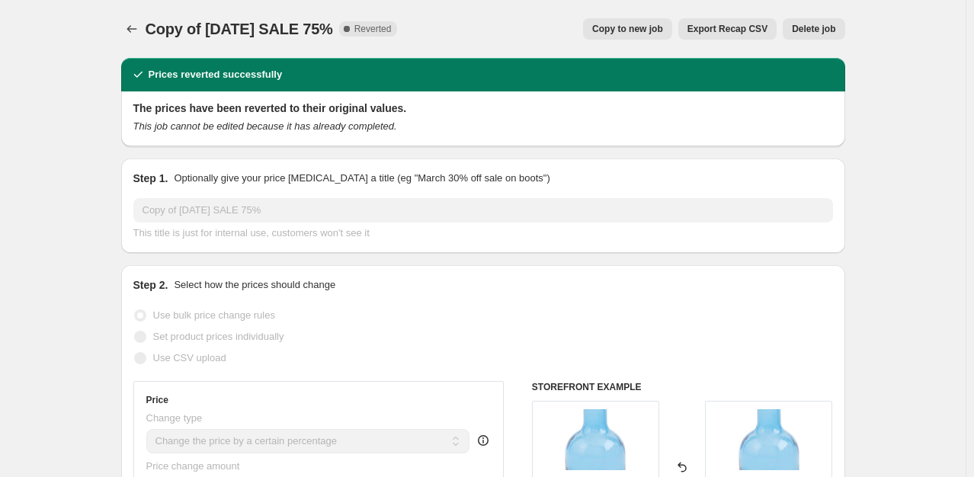
click at [663, 29] on span "Copy to new job" at bounding box center [627, 29] width 71 height 12
select select "percentage"
select select "collection"
select select "inventory_quantity"
select select ">"
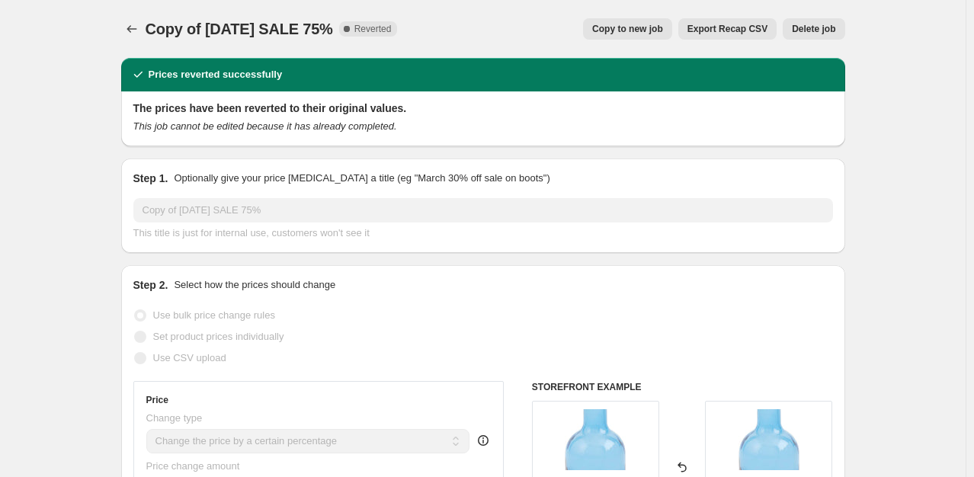
select select "tag"
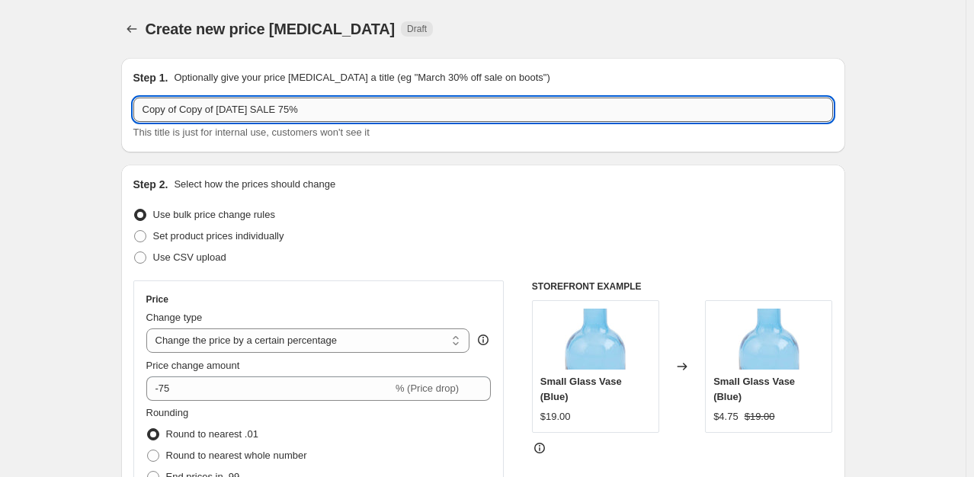
click at [244, 110] on input "Copy of Copy of [DATE] SALE 75%" at bounding box center [482, 110] width 699 height 24
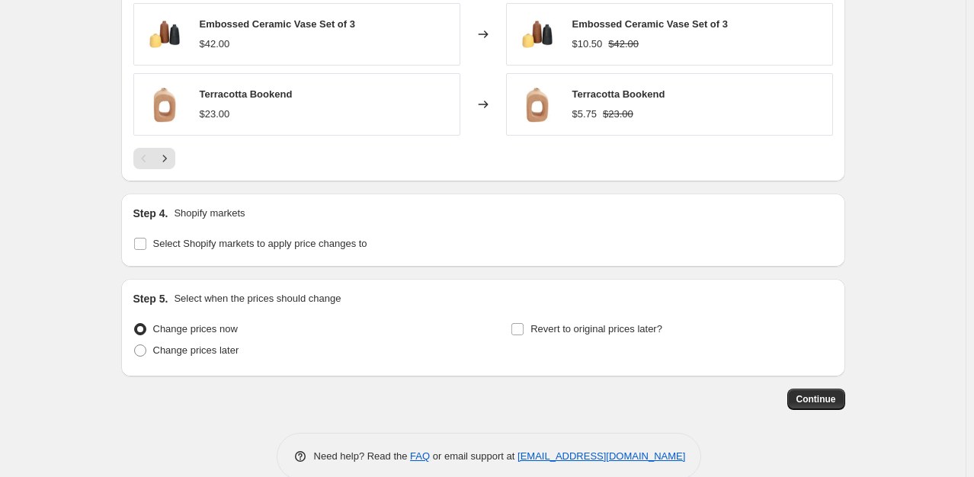
scroll to position [1368, 0]
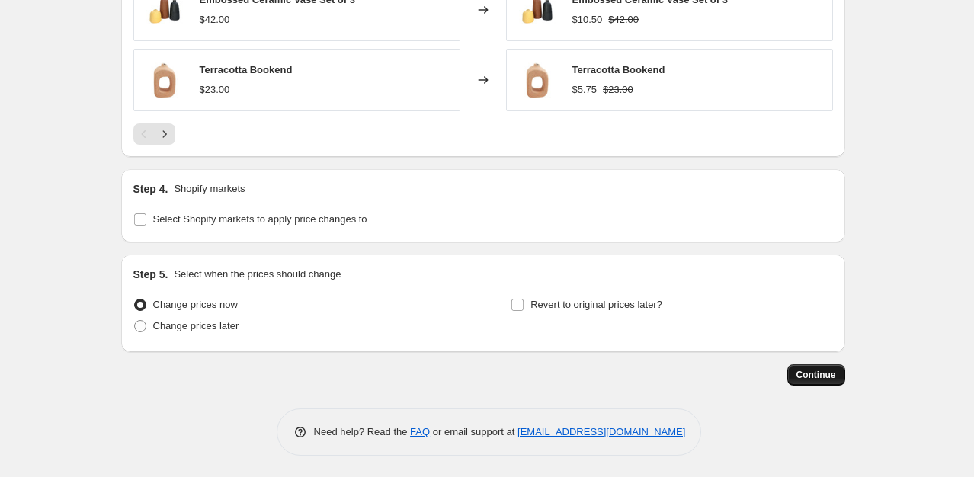
click at [820, 373] on span "Continue" at bounding box center [816, 375] width 40 height 12
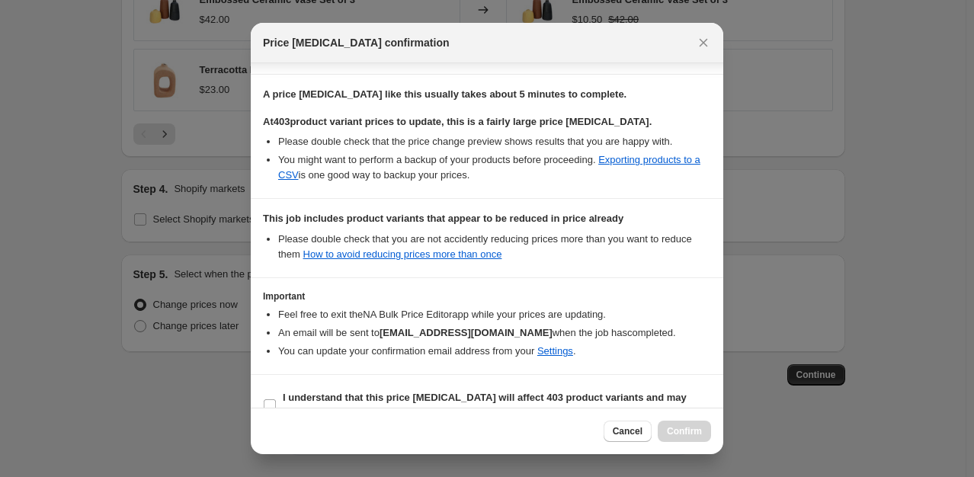
scroll to position [247, 0]
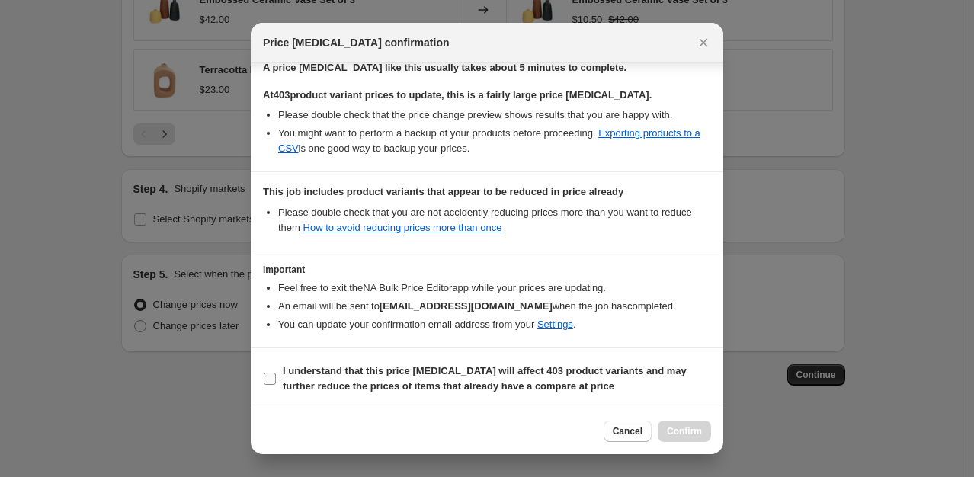
click at [276, 378] on span ":r4a:" at bounding box center [270, 379] width 14 height 14
click at [276, 378] on input "I understand that this price [MEDICAL_DATA] will affect 403 product variants an…" at bounding box center [270, 379] width 12 height 12
checkbox input "true"
click at [684, 430] on span "Confirm" at bounding box center [684, 431] width 35 height 12
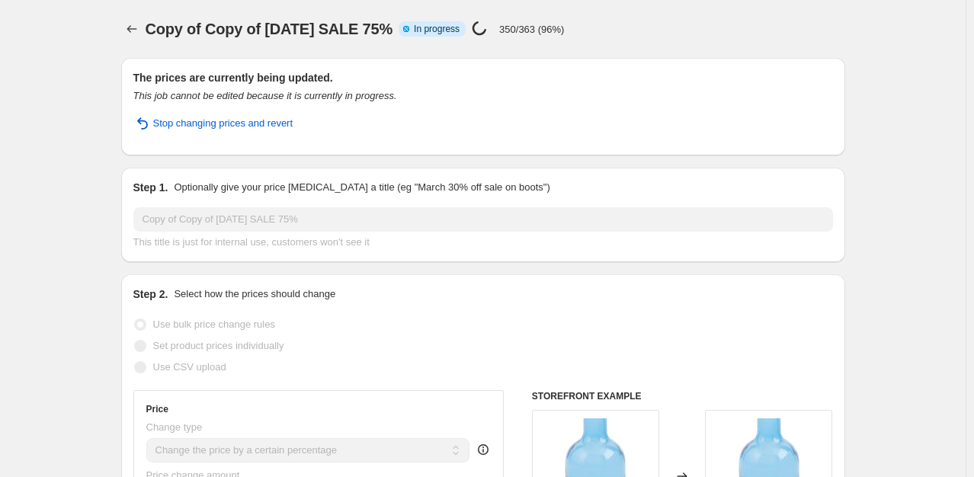
select select "percentage"
select select "collection"
select select "inventory_quantity"
select select ">"
select select "tag"
